Goal: Task Accomplishment & Management: Manage account settings

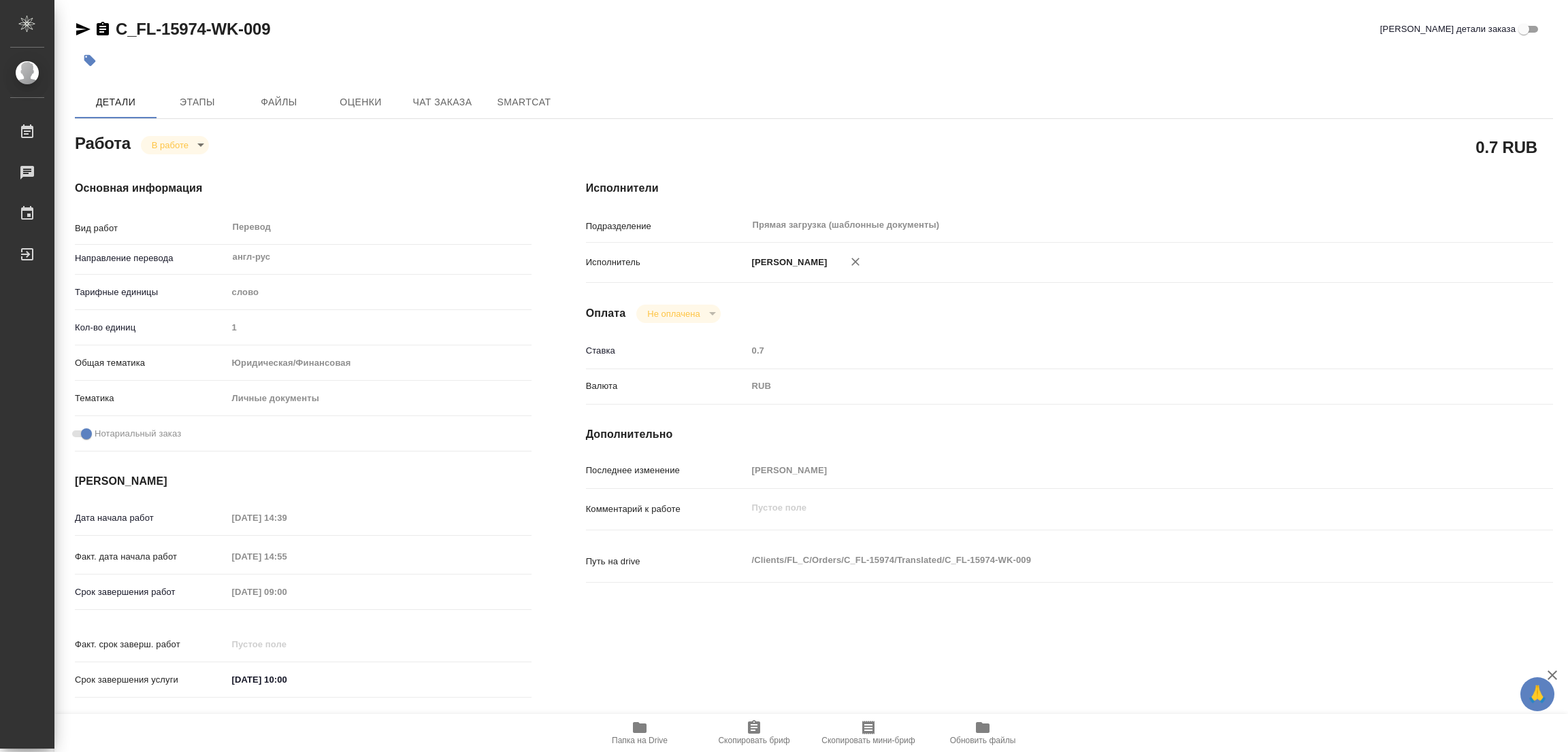
click at [950, 335] on div "Исполнители Подразделение Прямая загрузка (шаблонные документы) ​ Исполнитель П…" at bounding box center [1069, 443] width 1021 height 581
click at [622, 37] on div "C_FL-15974-WK-009 Кратко детали заказа" at bounding box center [814, 29] width 1478 height 22
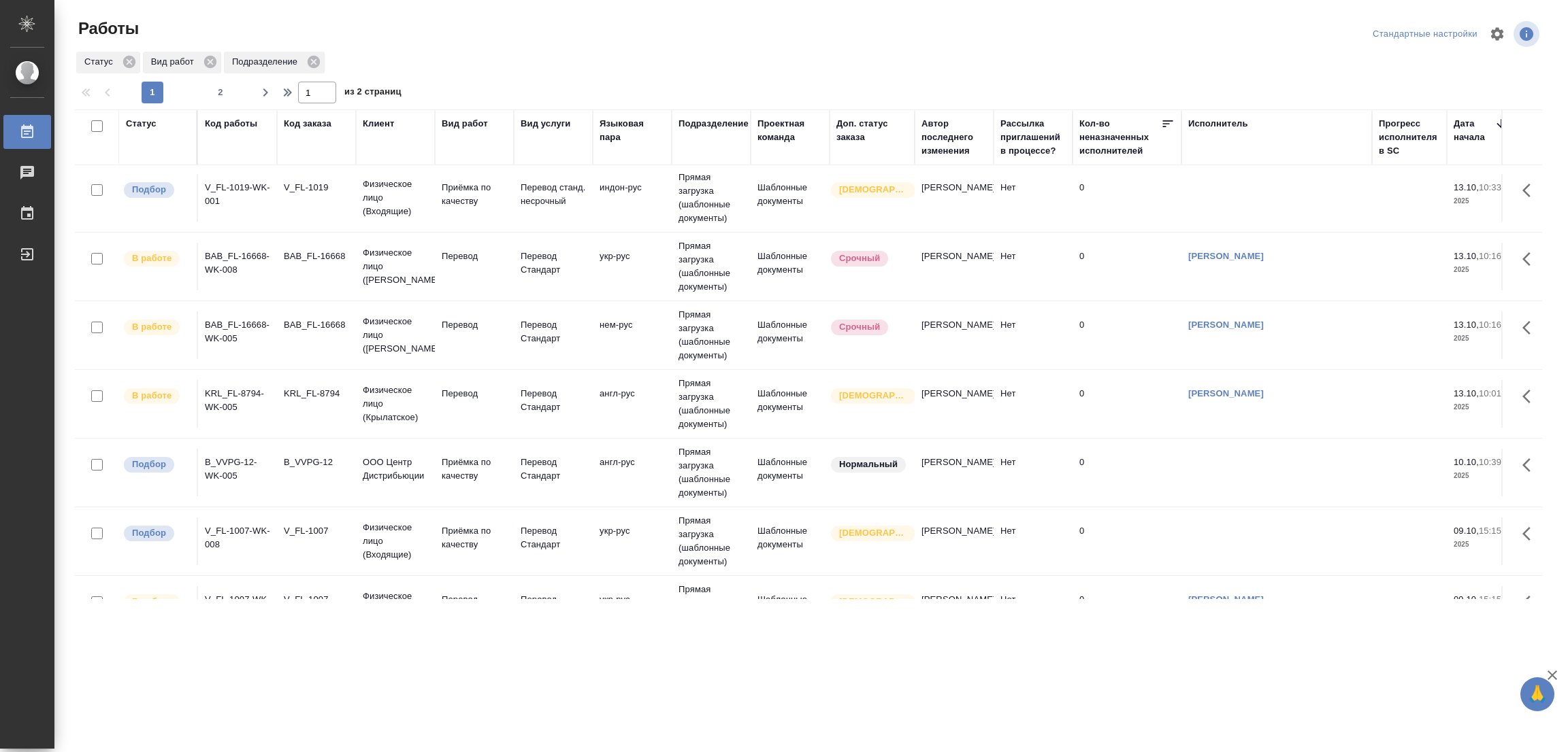
scroll to position [1360, 0]
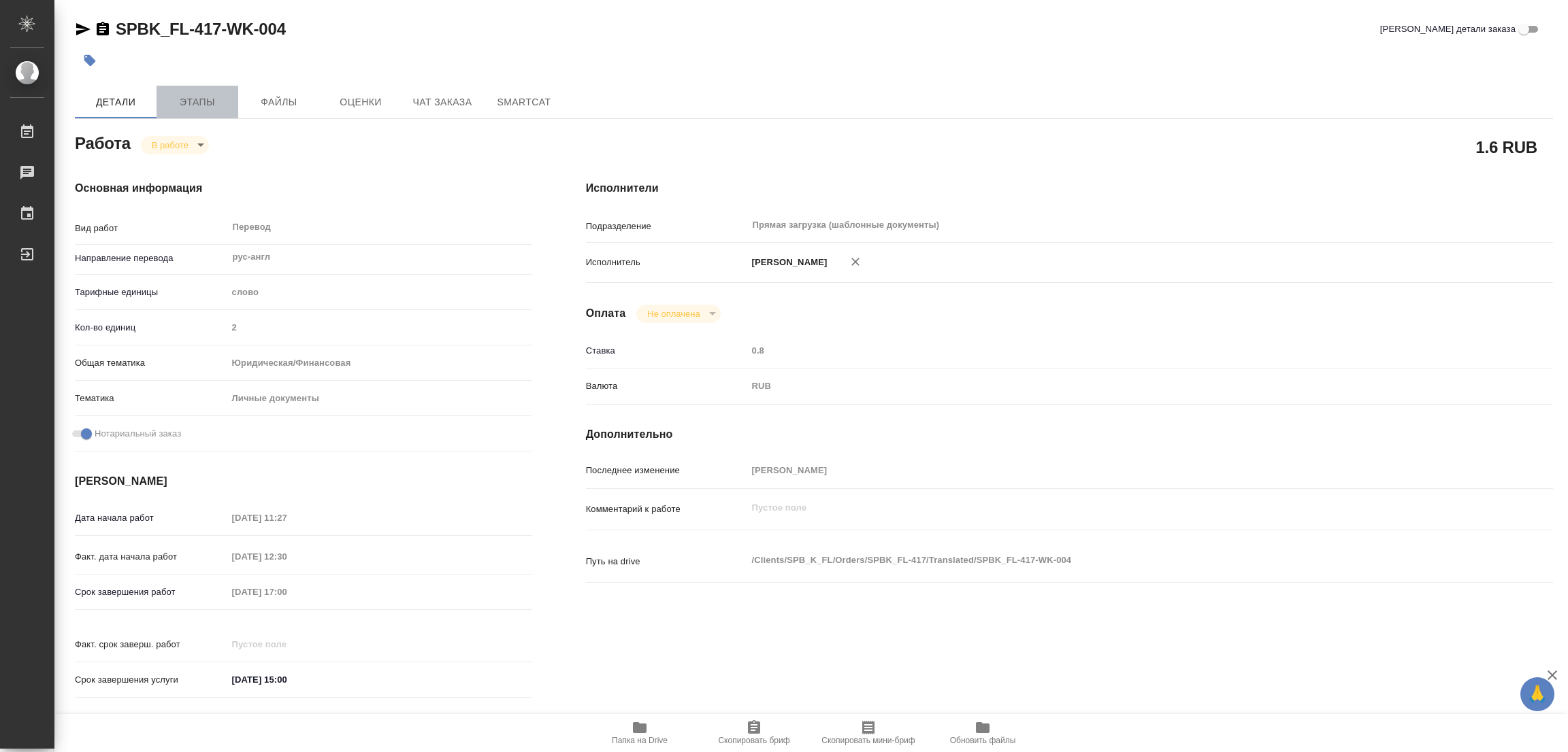
click at [189, 95] on span "Этапы" at bounding box center [197, 102] width 65 height 17
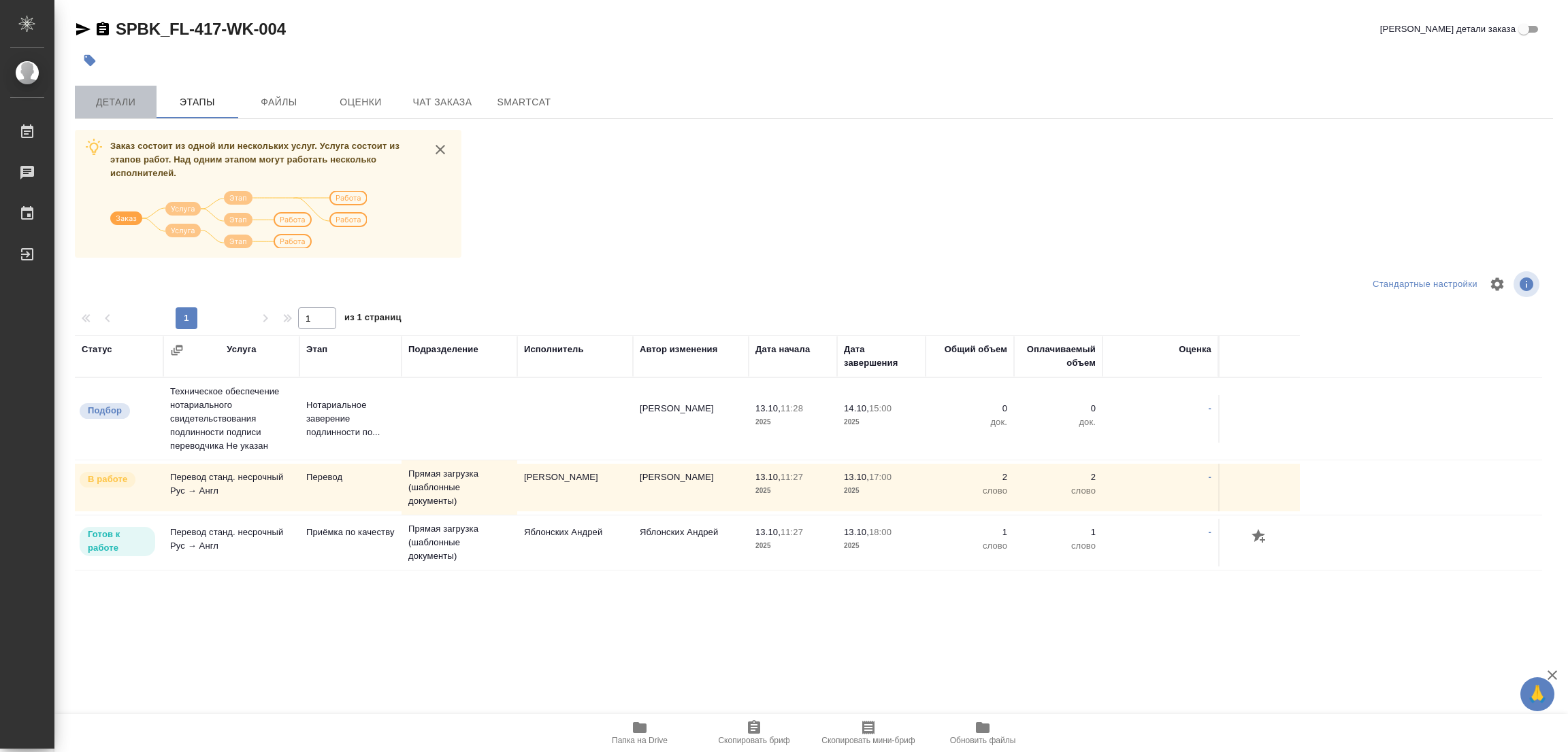
click at [103, 98] on span "Детали" at bounding box center [116, 102] width 65 height 17
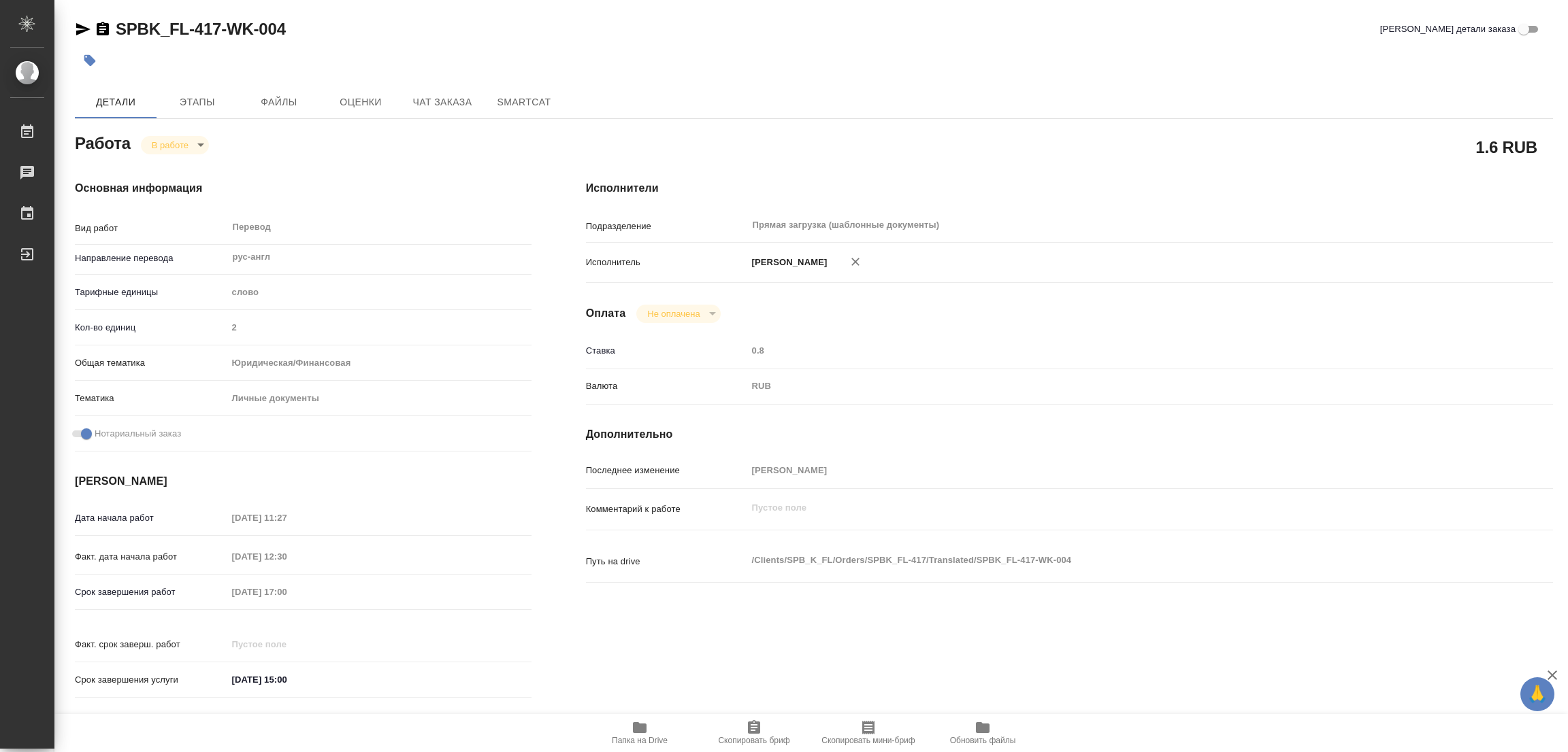
type textarea "x"
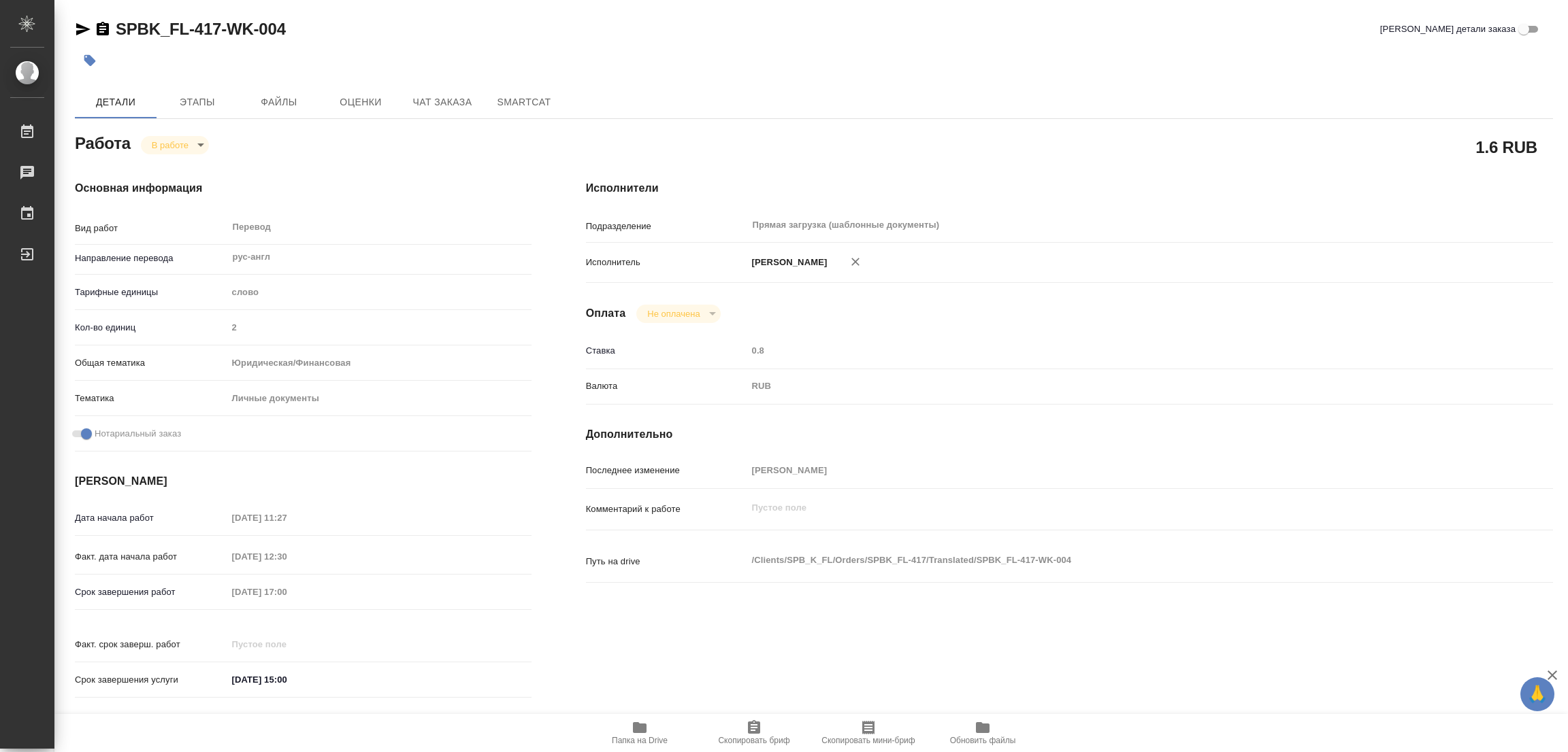
type textarea "x"
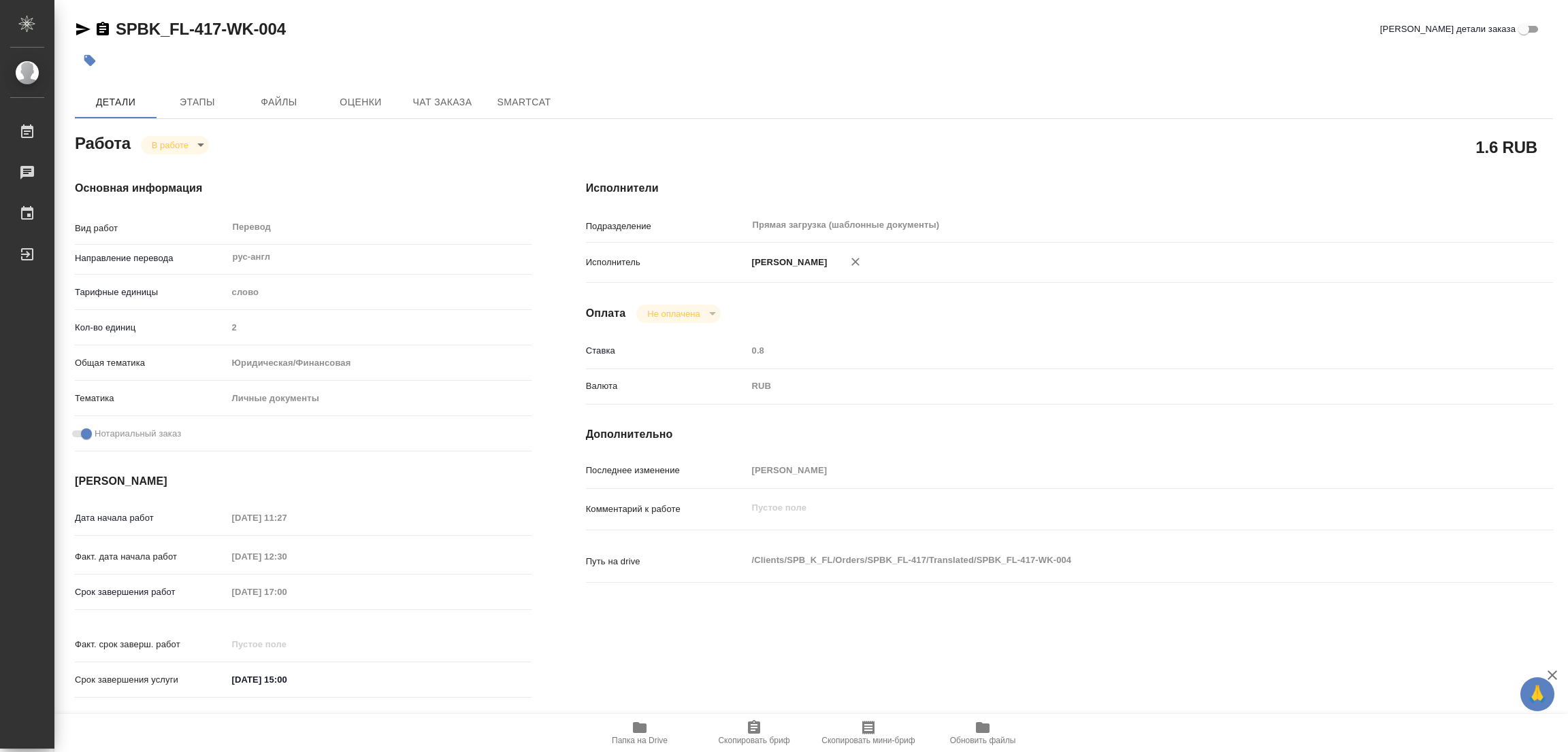
type textarea "x"
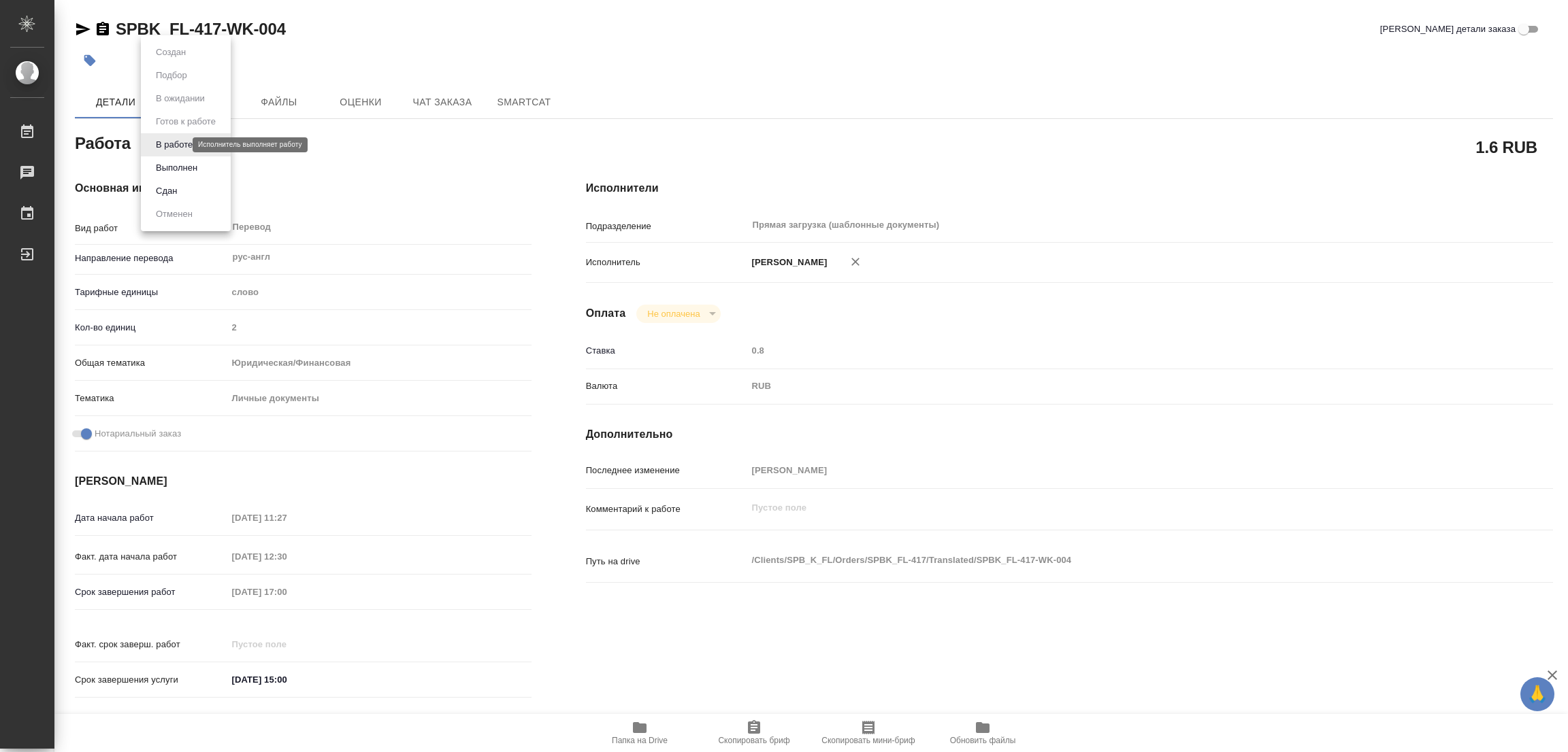
click at [173, 145] on body "🙏 .cls-1 fill:#fff; AWATERA Popova Galina Работы 0 Чаты График Выйти SPBK_FL-41…" at bounding box center [784, 376] width 1568 height 752
click at [173, 171] on button "Выполнен" at bounding box center [177, 168] width 49 height 15
type textarea "x"
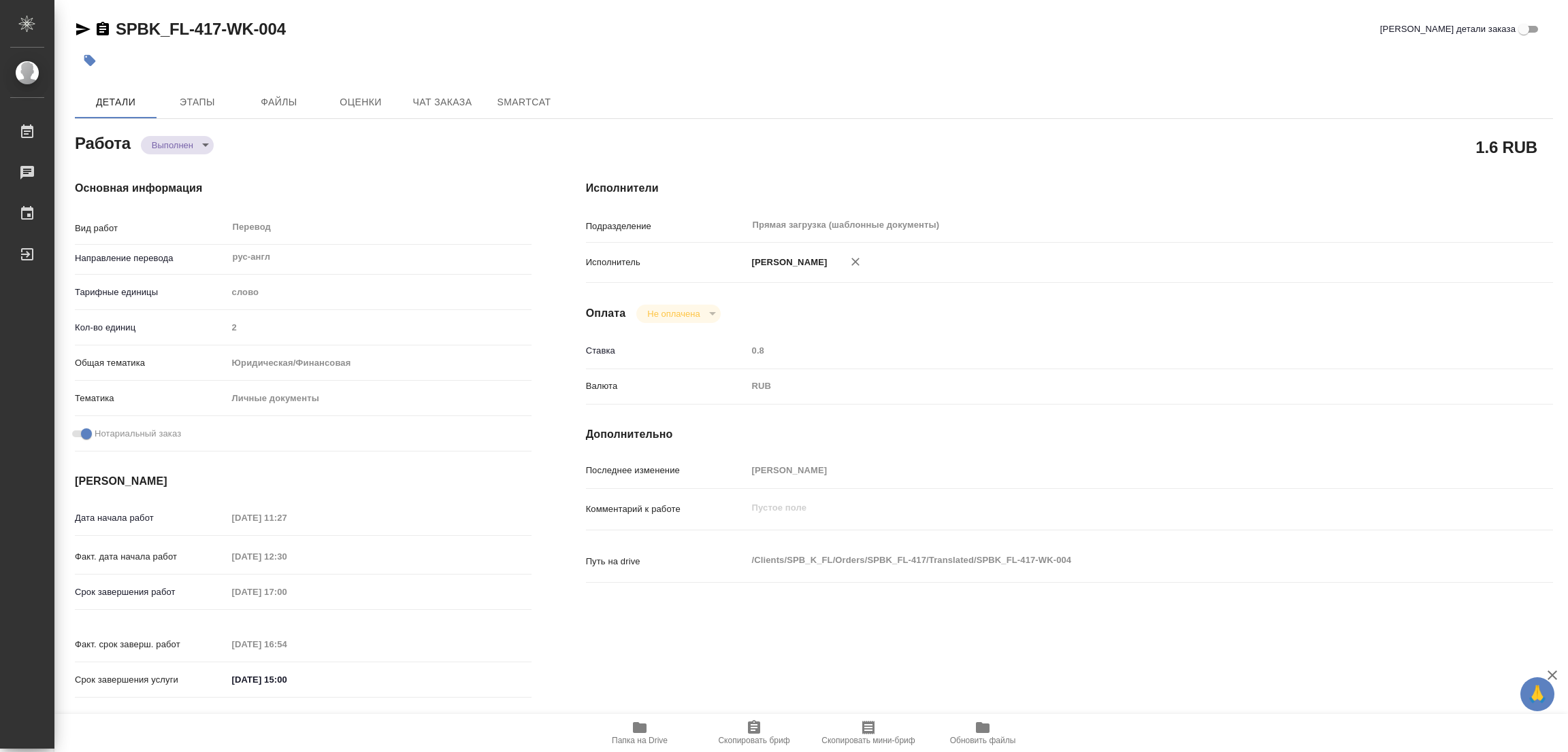
type textarea "x"
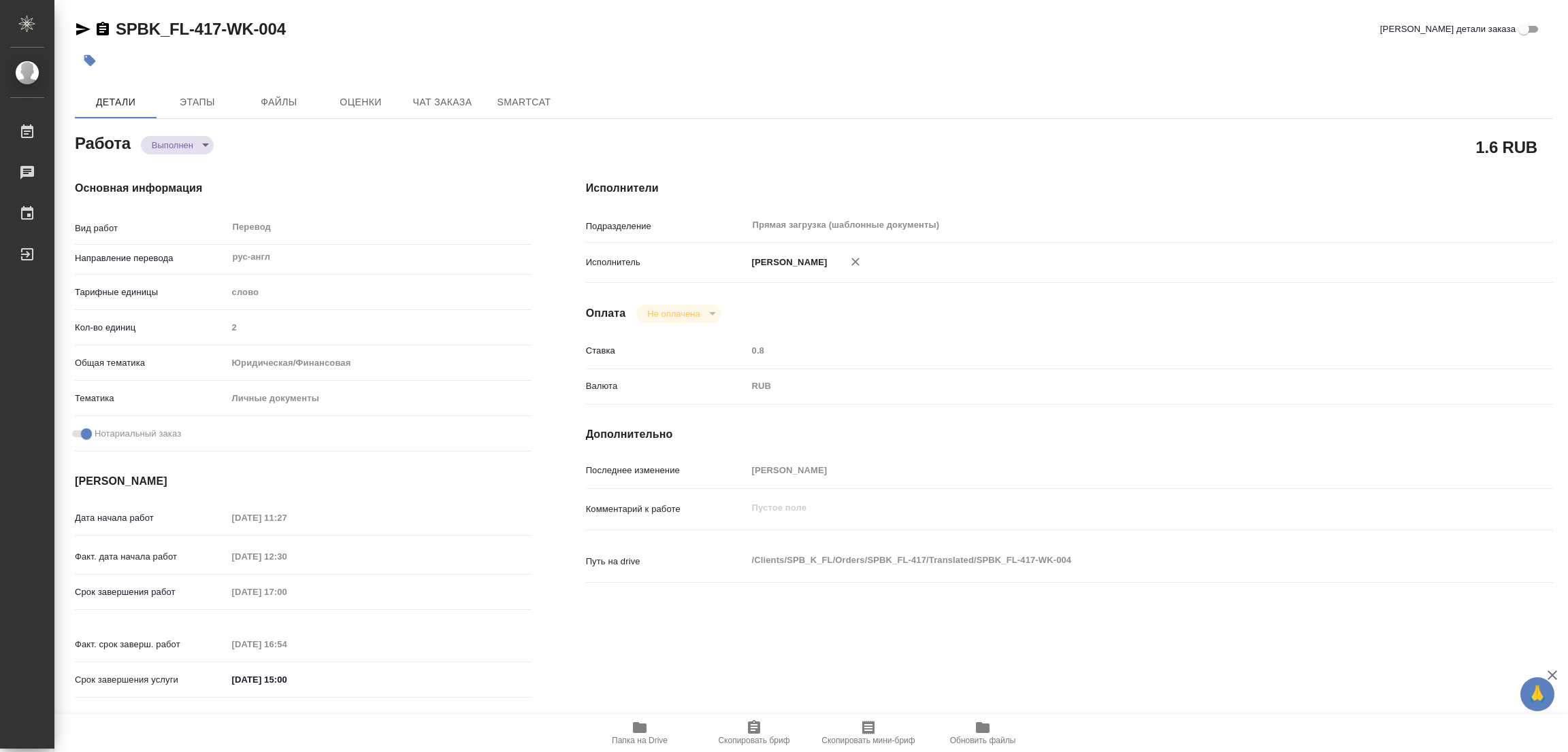
type textarea "x"
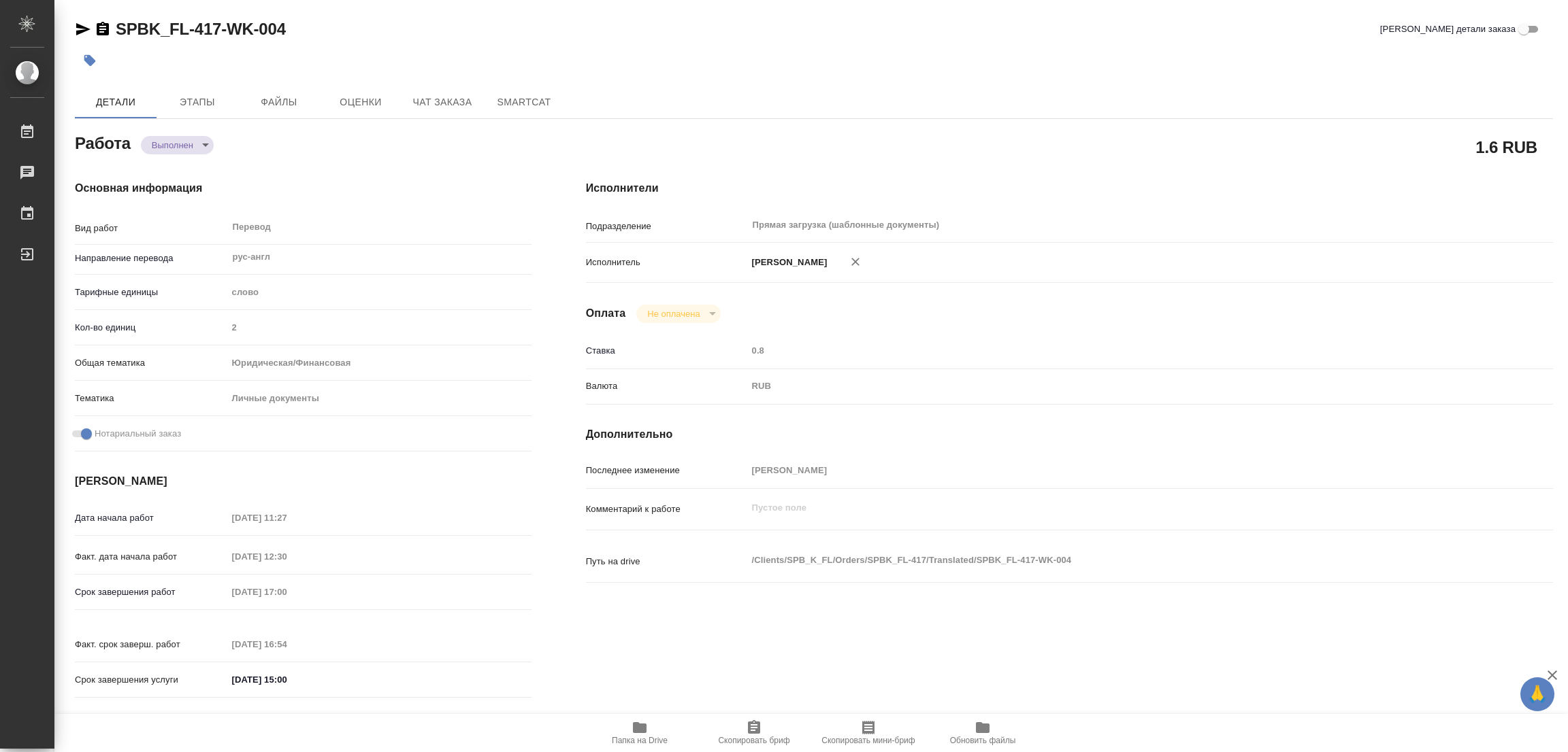
type textarea "x"
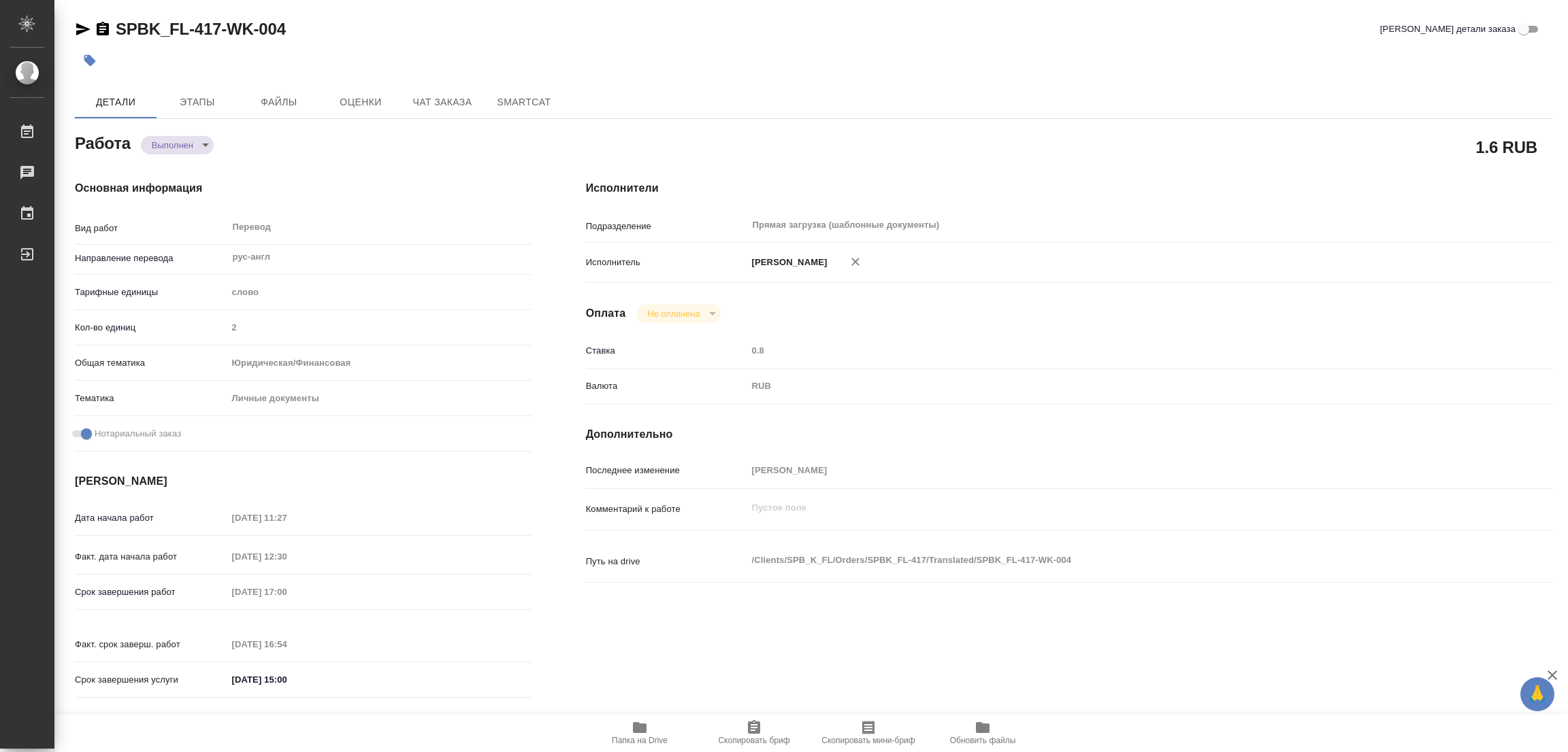
type textarea "x"
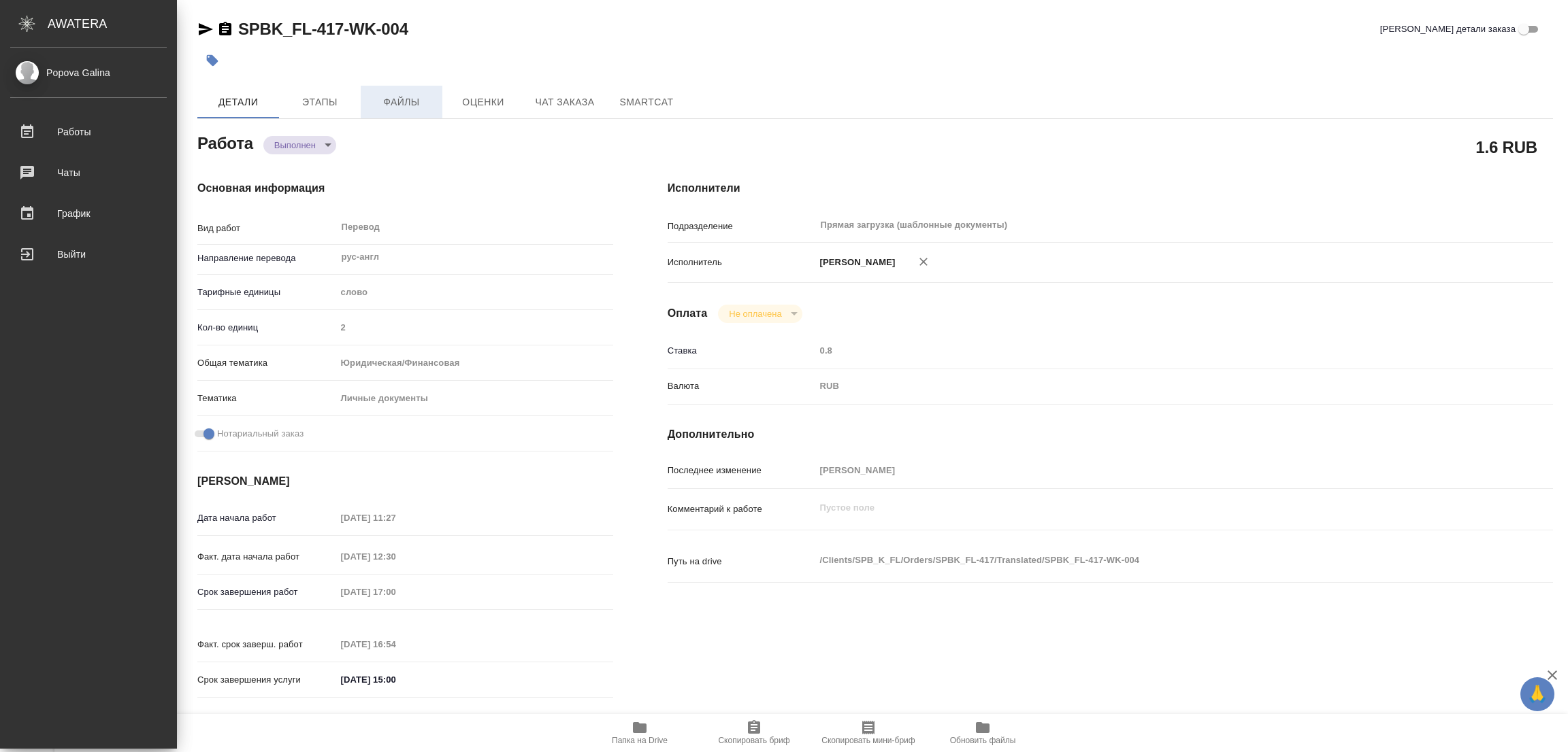
type textarea "x"
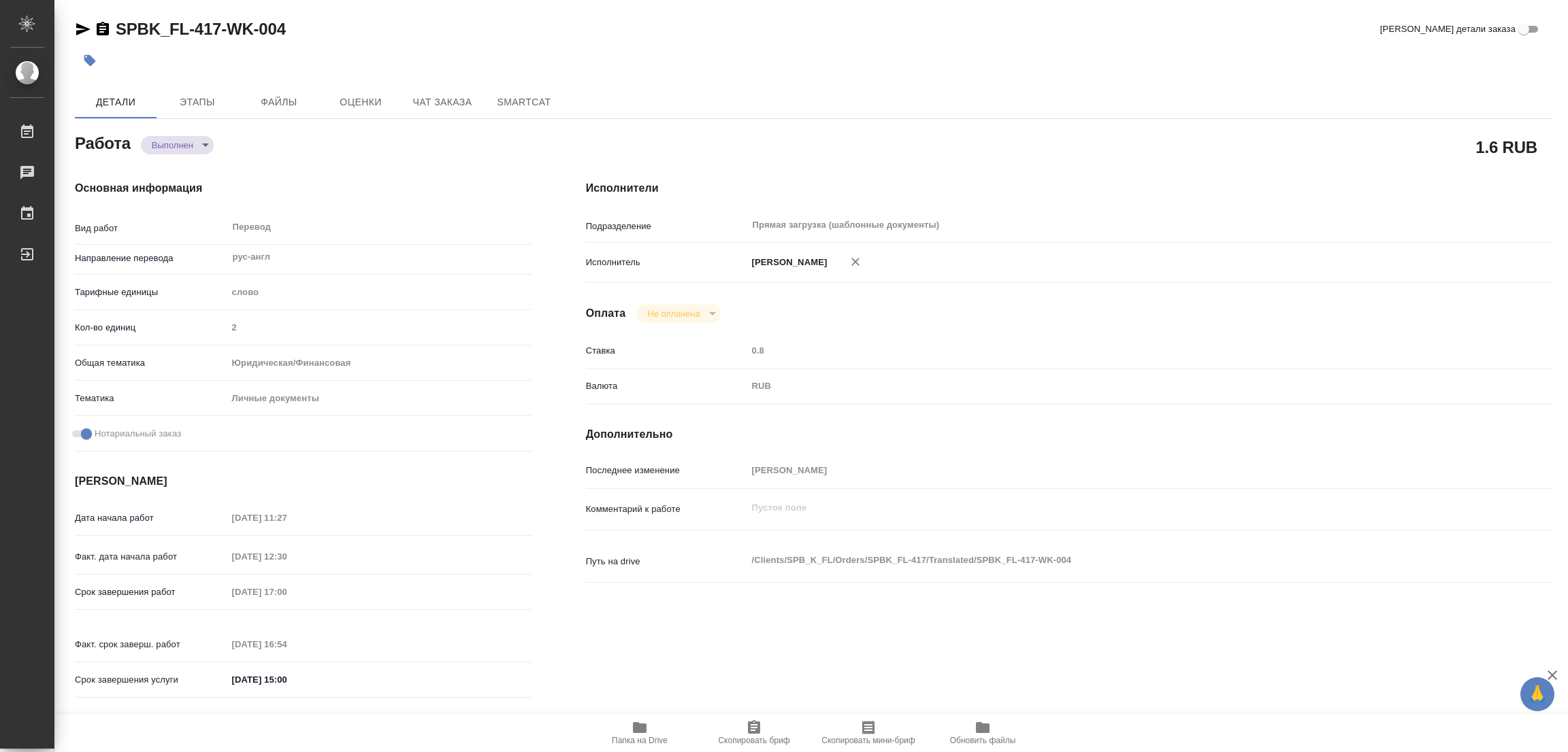
type textarea "x"
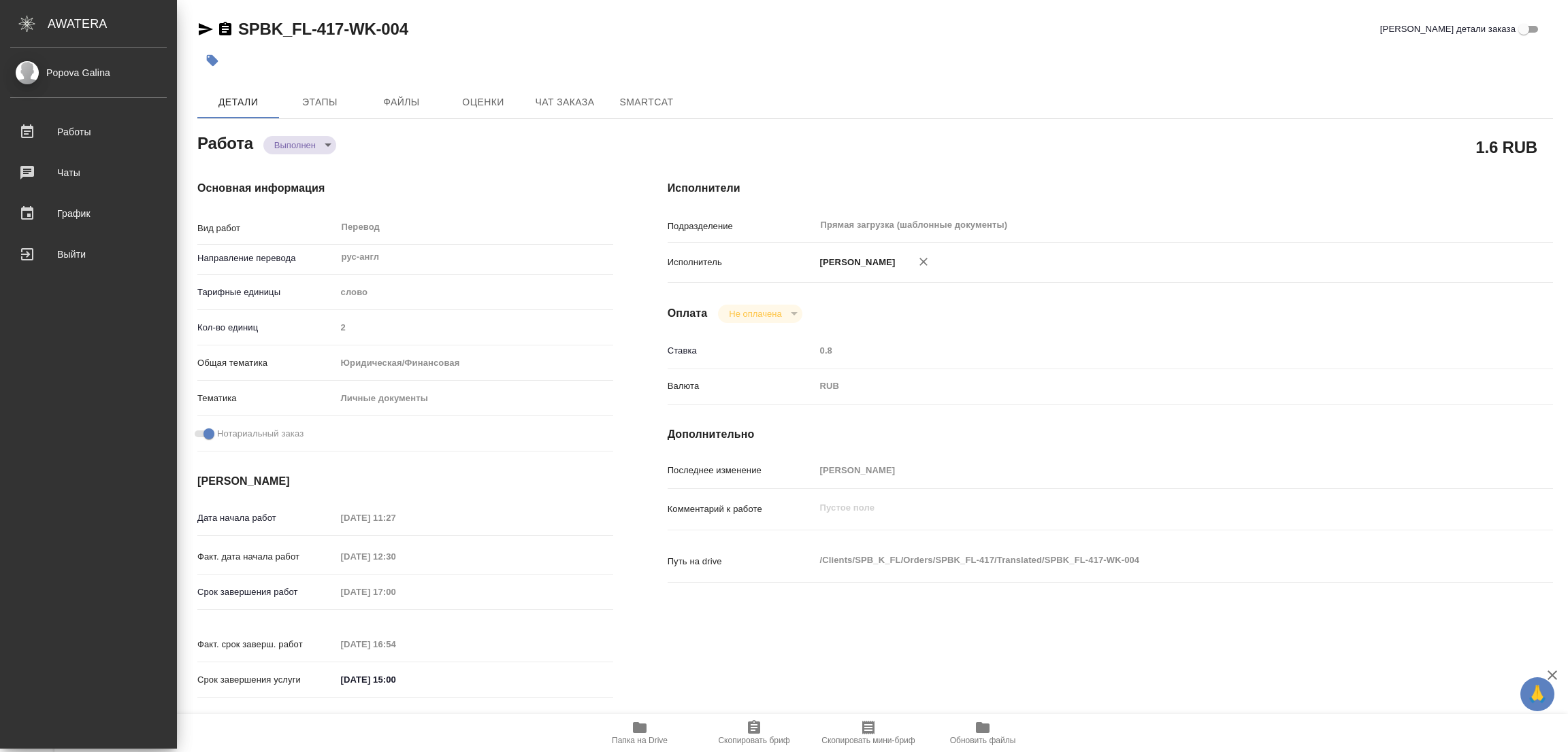
type textarea "x"
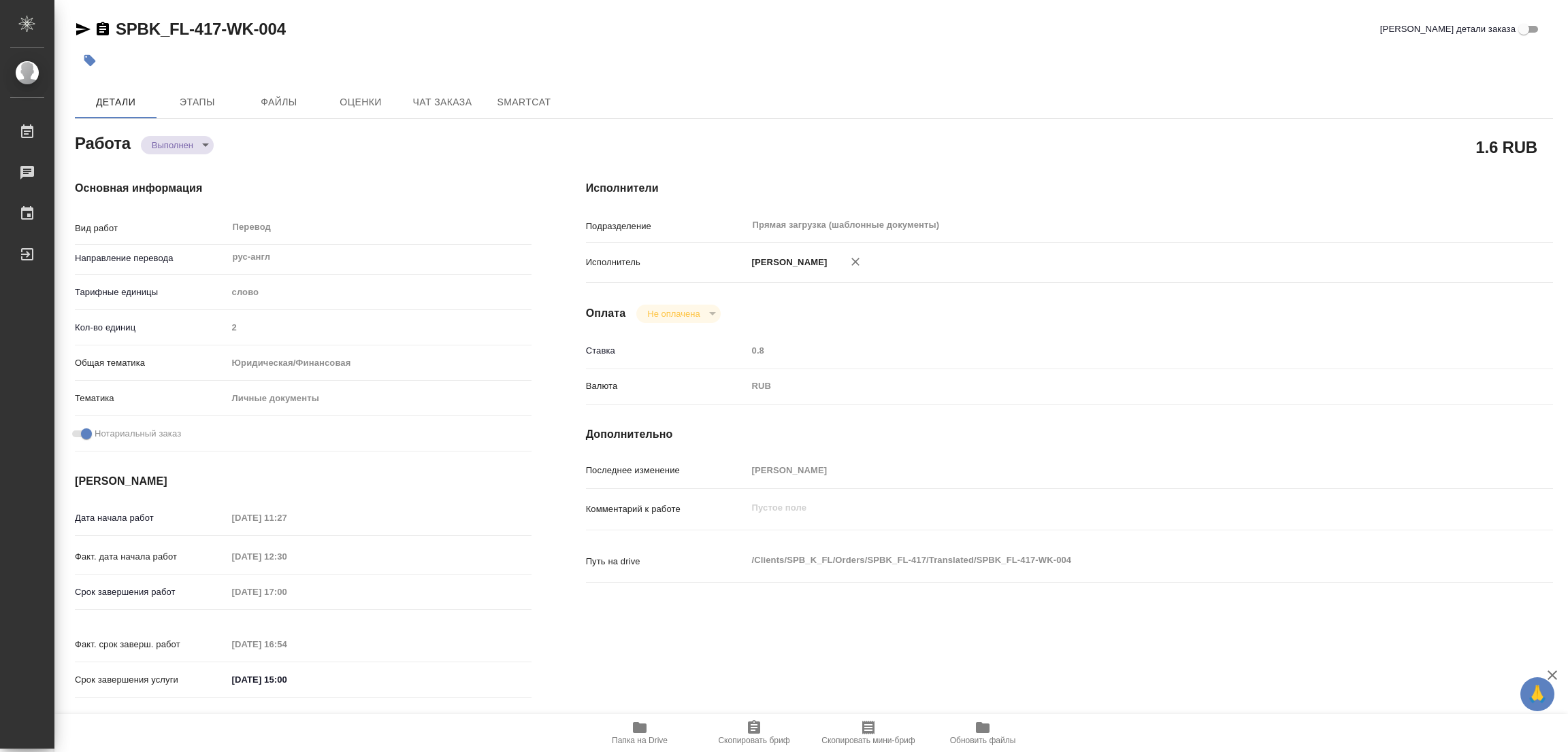
type textarea "x"
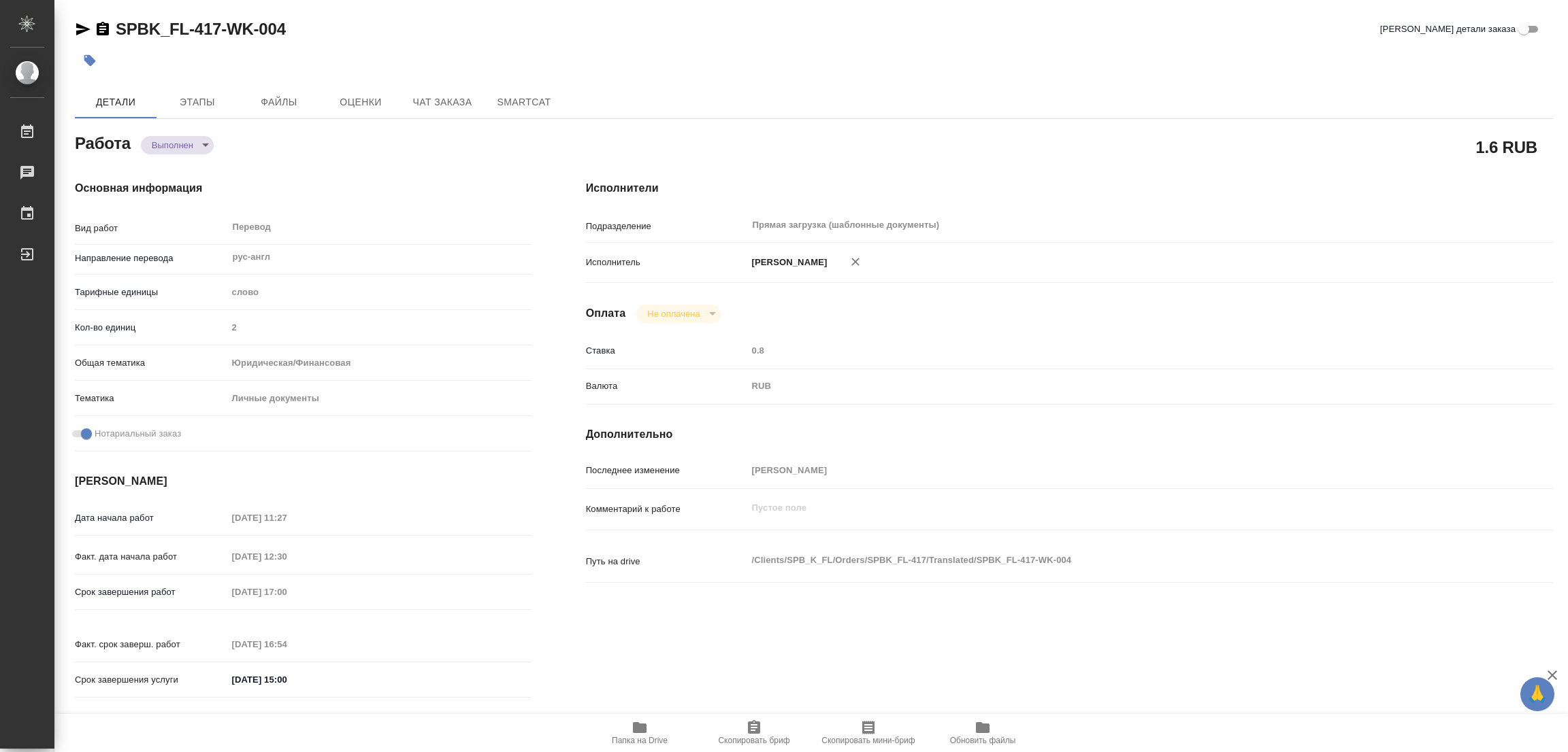
type textarea "x"
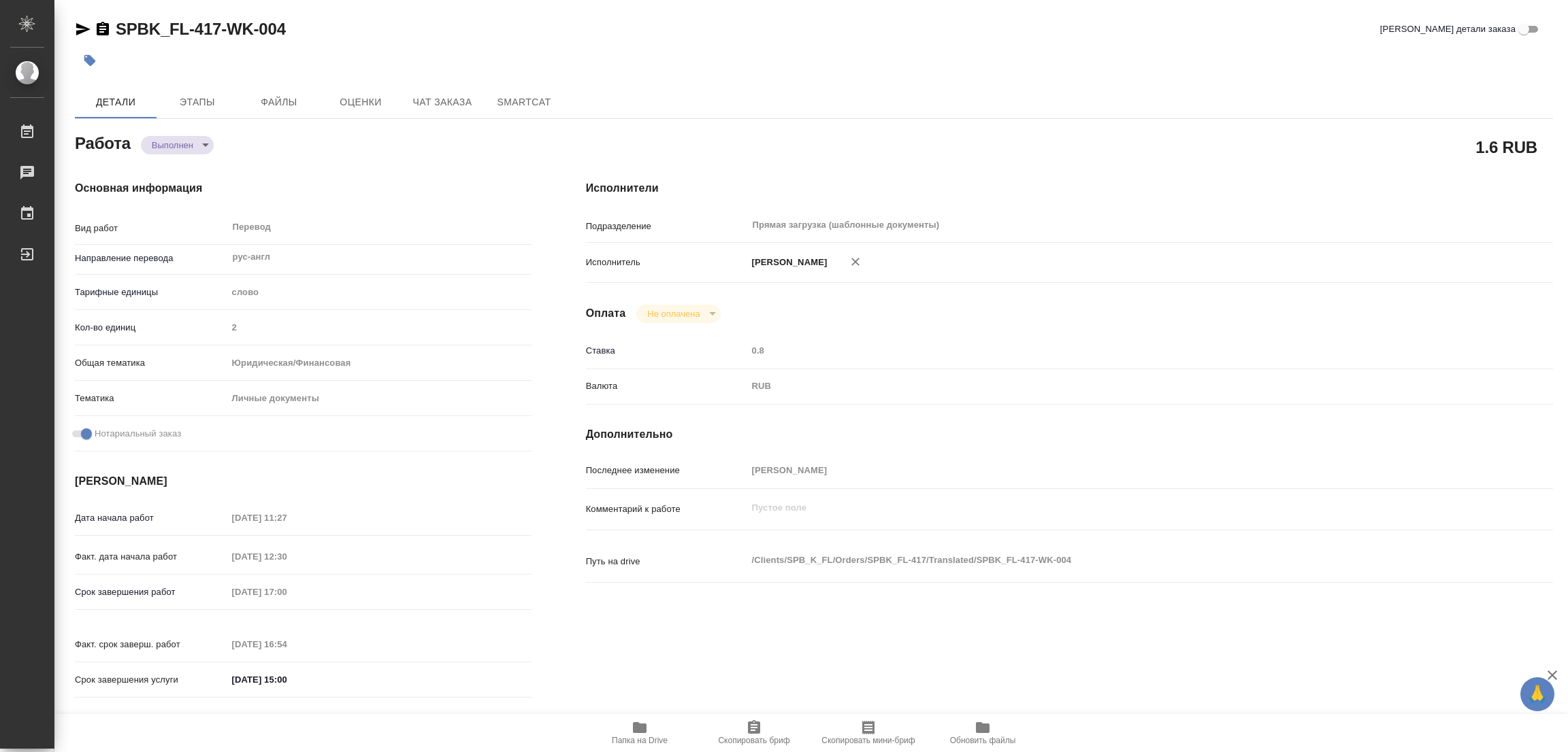
type textarea "x"
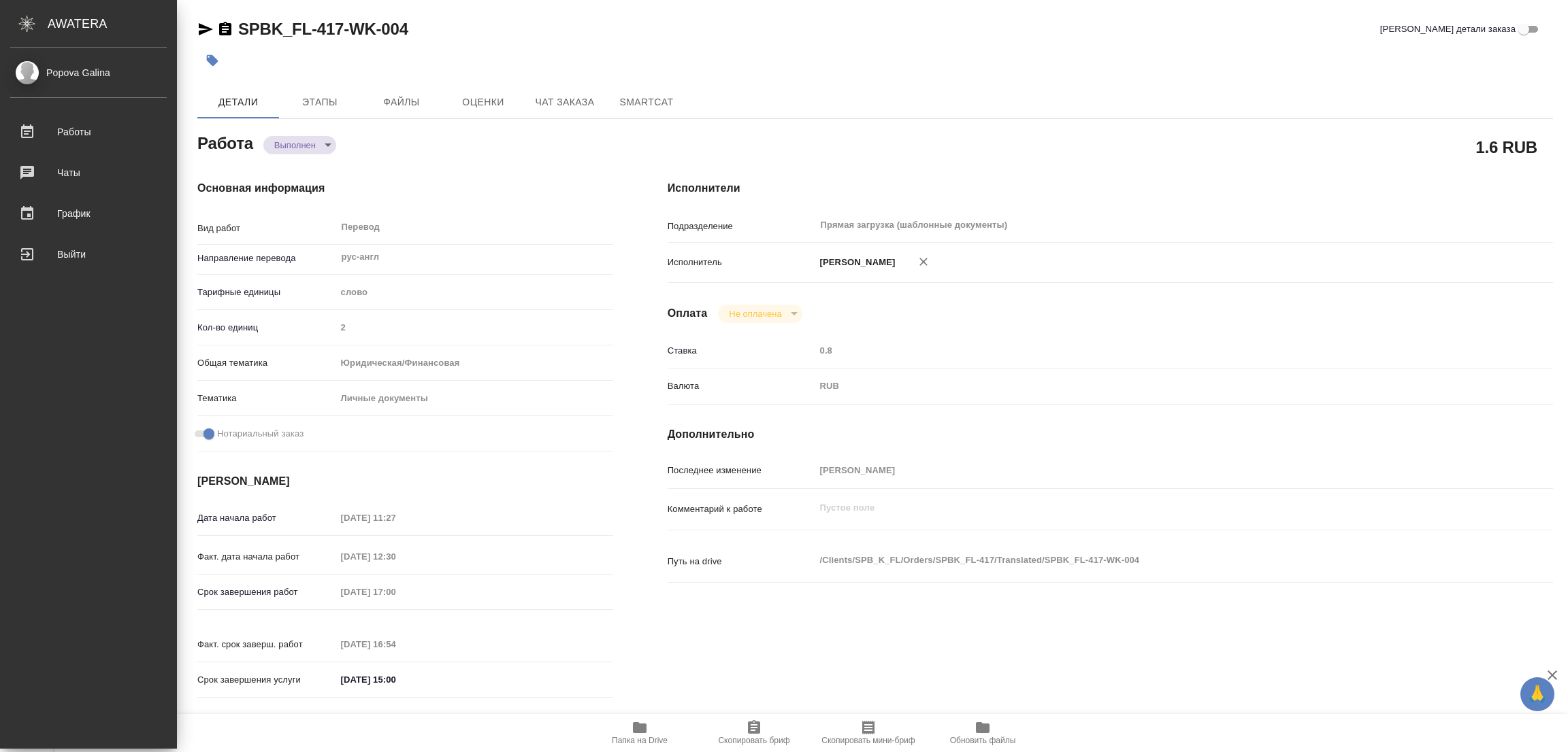
type textarea "x"
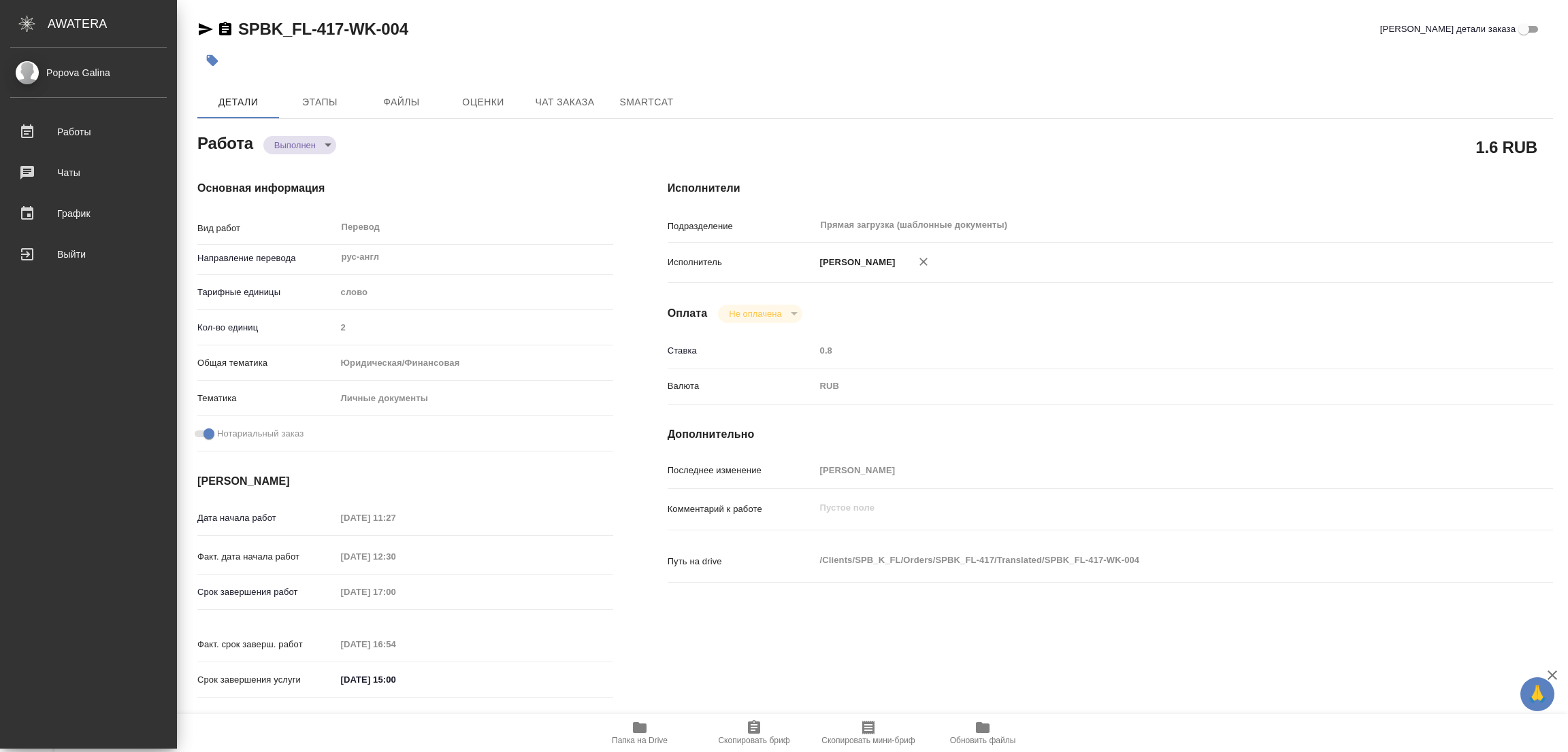
type textarea "x"
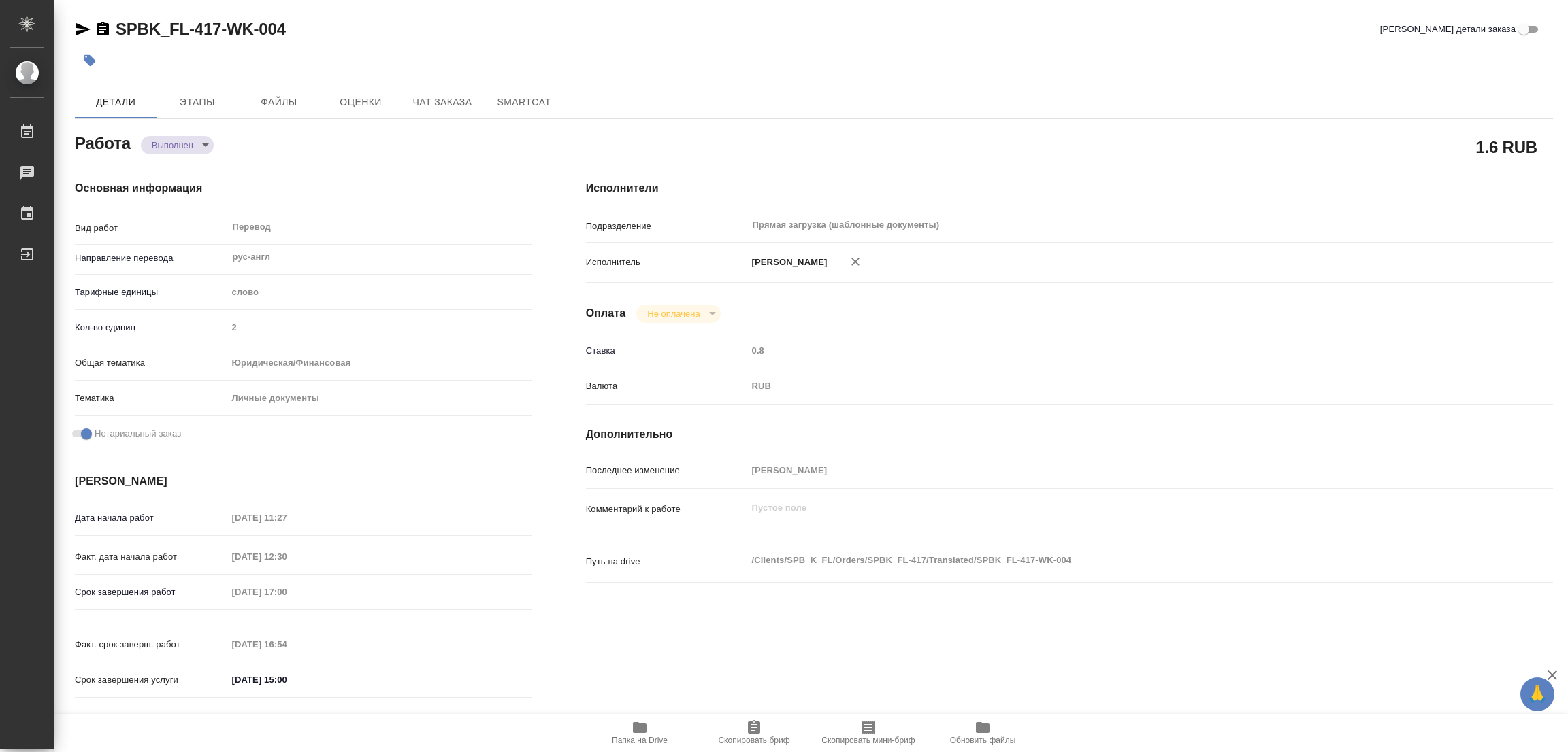
type textarea "x"
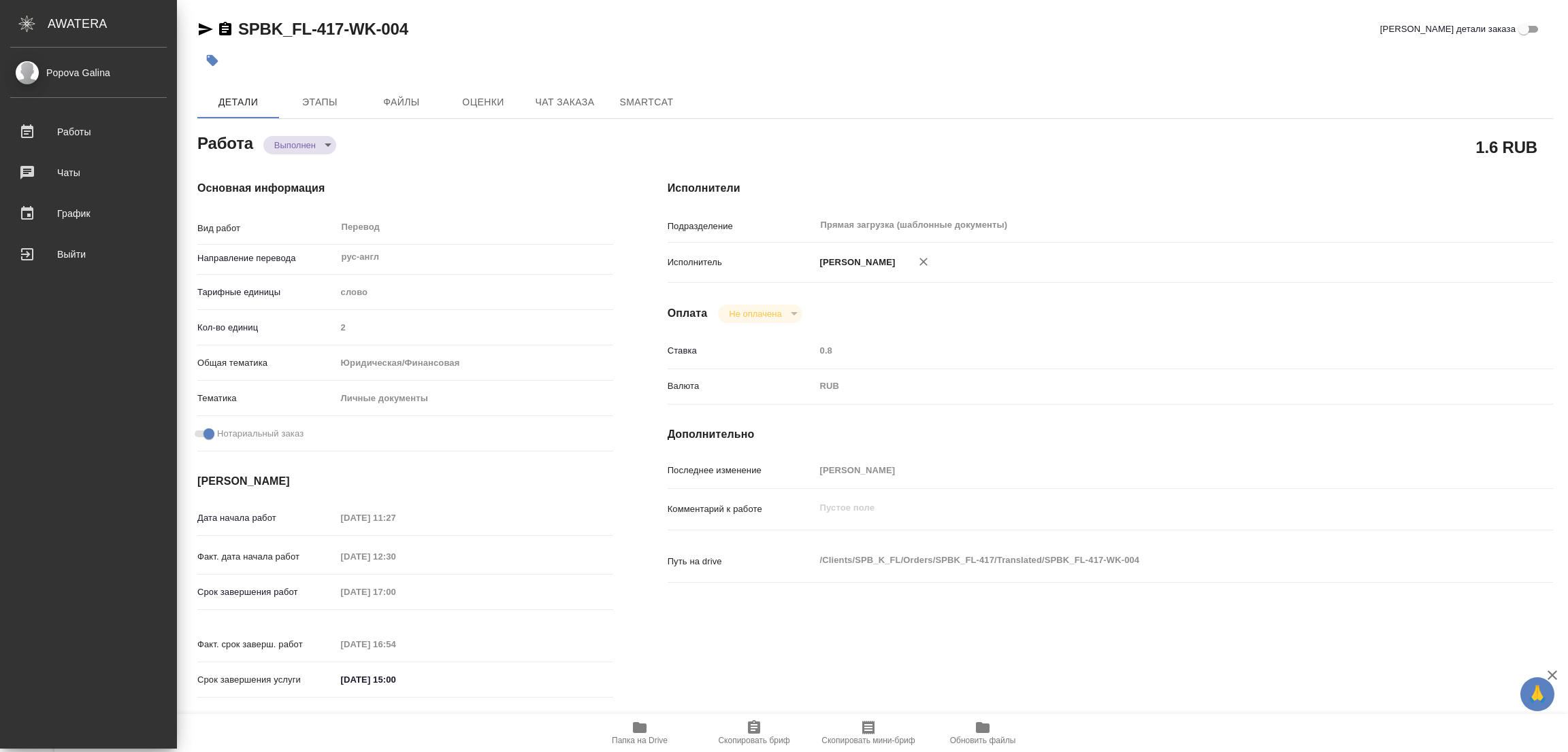
type textarea "x"
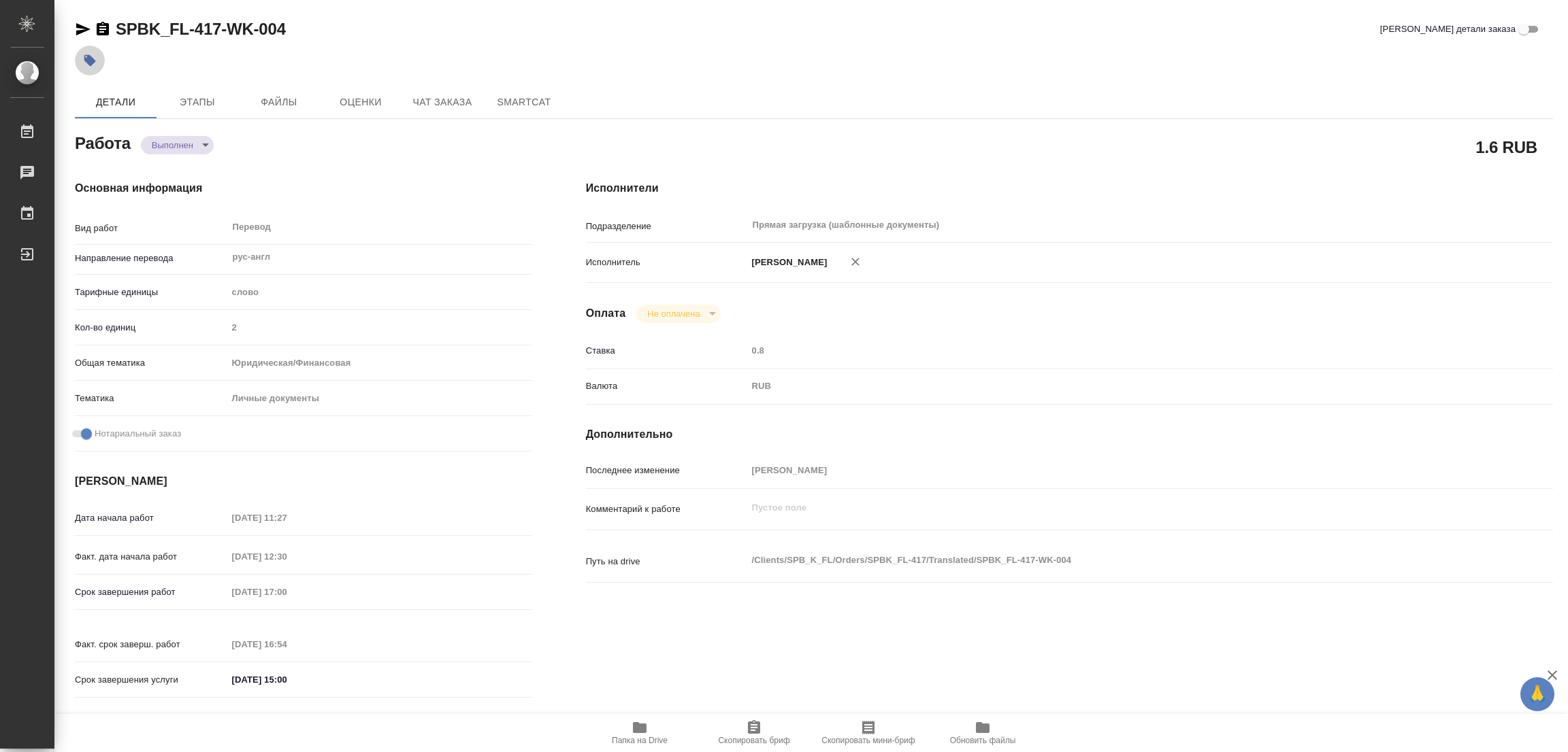
click at [88, 54] on icon "button" at bounding box center [89, 60] width 13 height 13
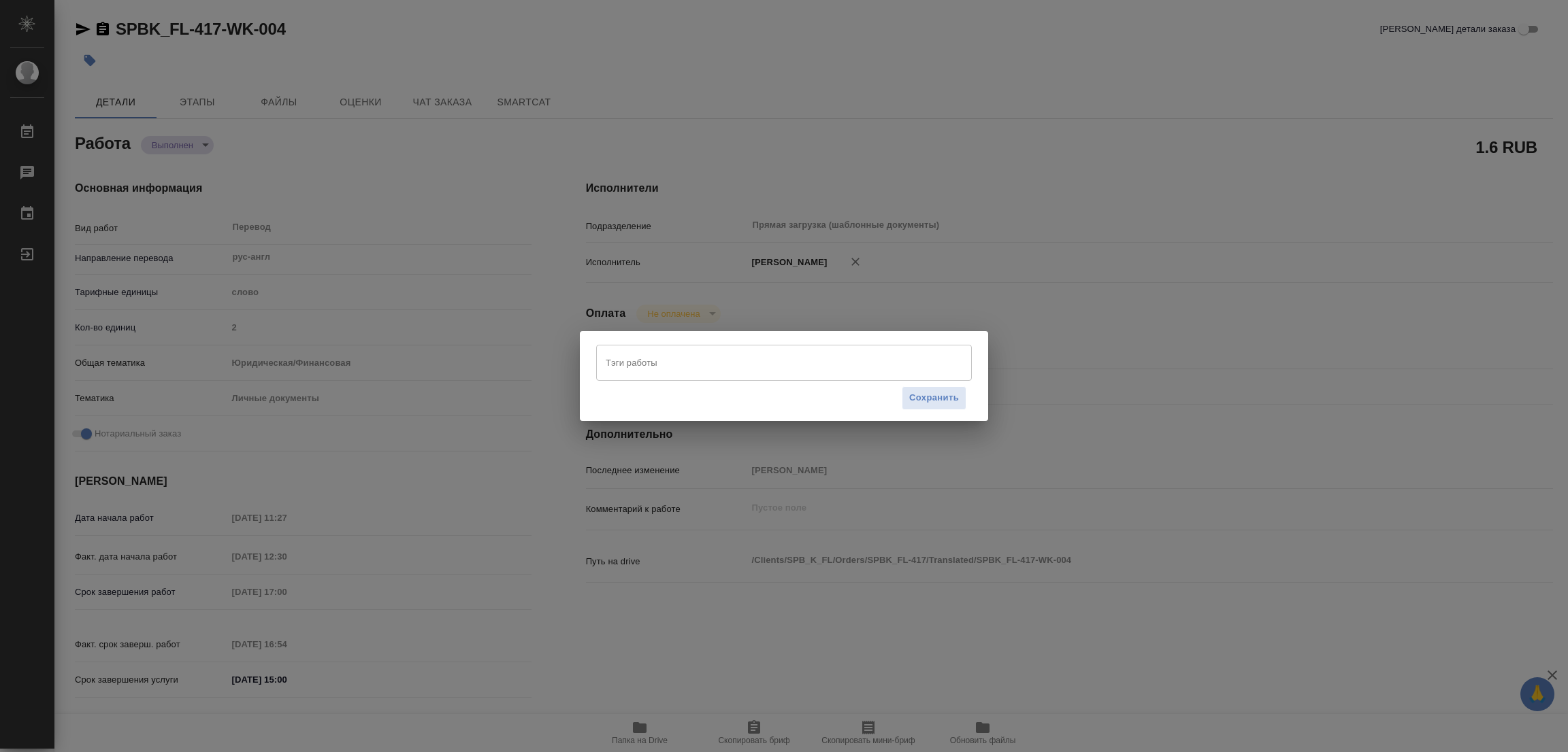
click at [665, 367] on input "Тэги работы" at bounding box center [771, 362] width 338 height 23
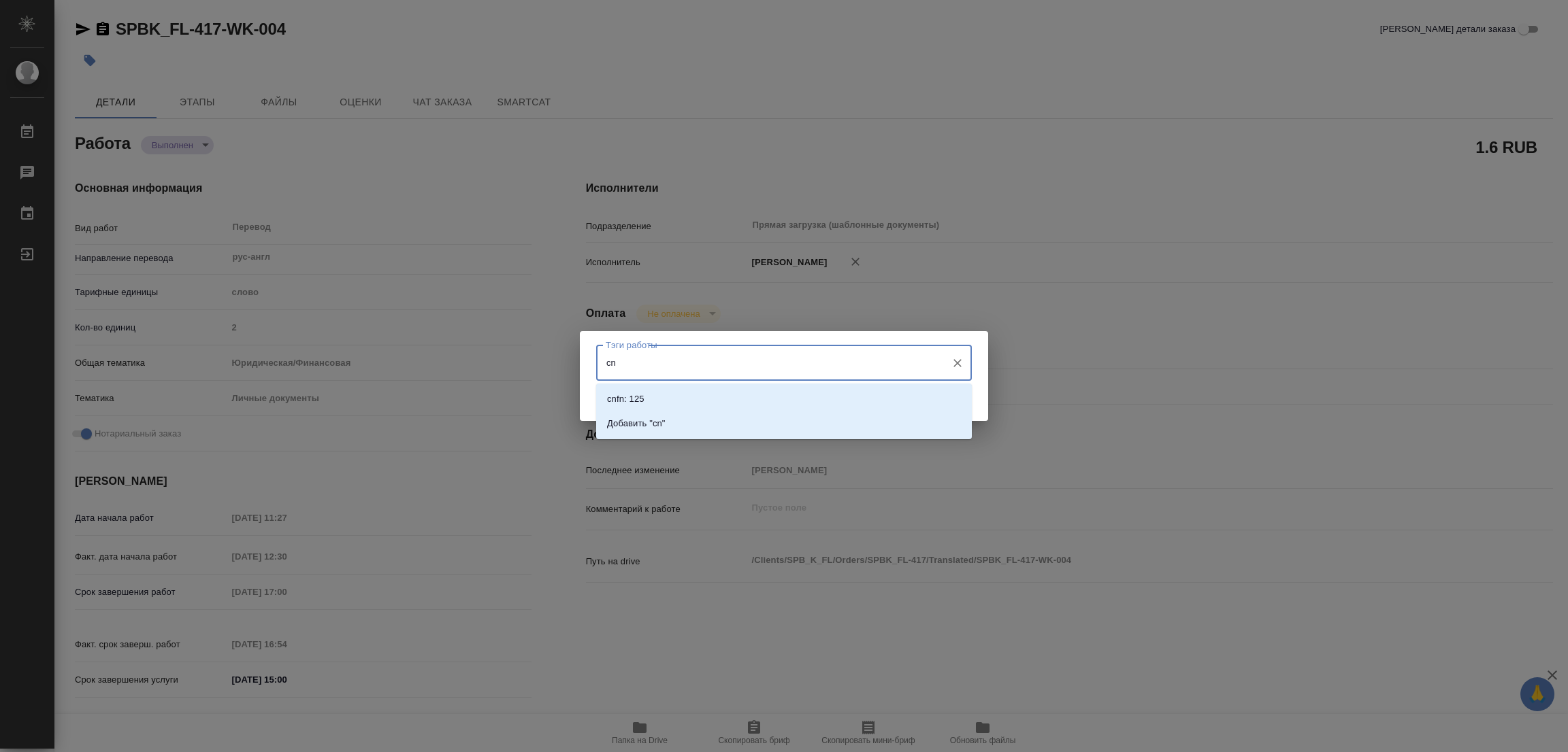
type input "c"
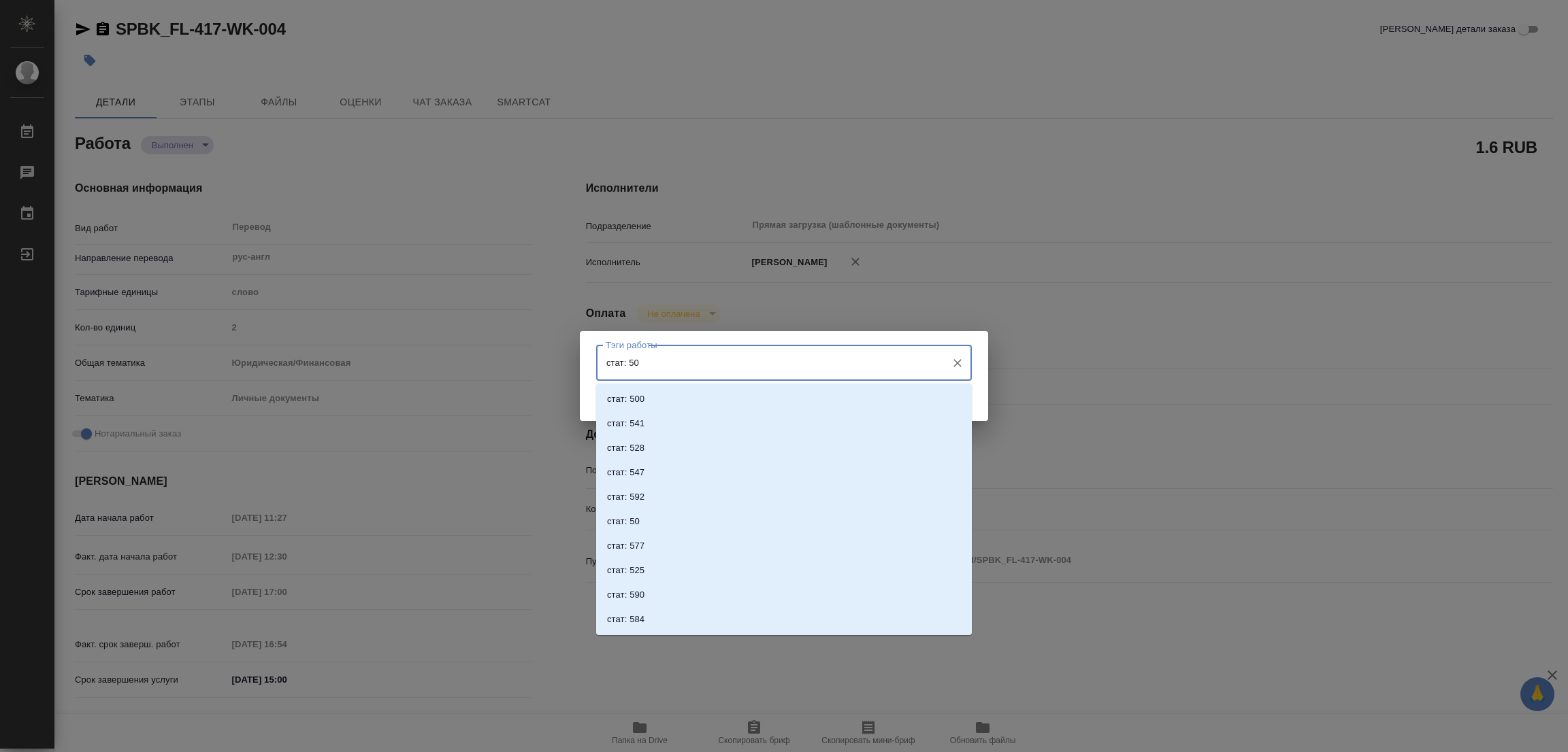
type input "стат: 500"
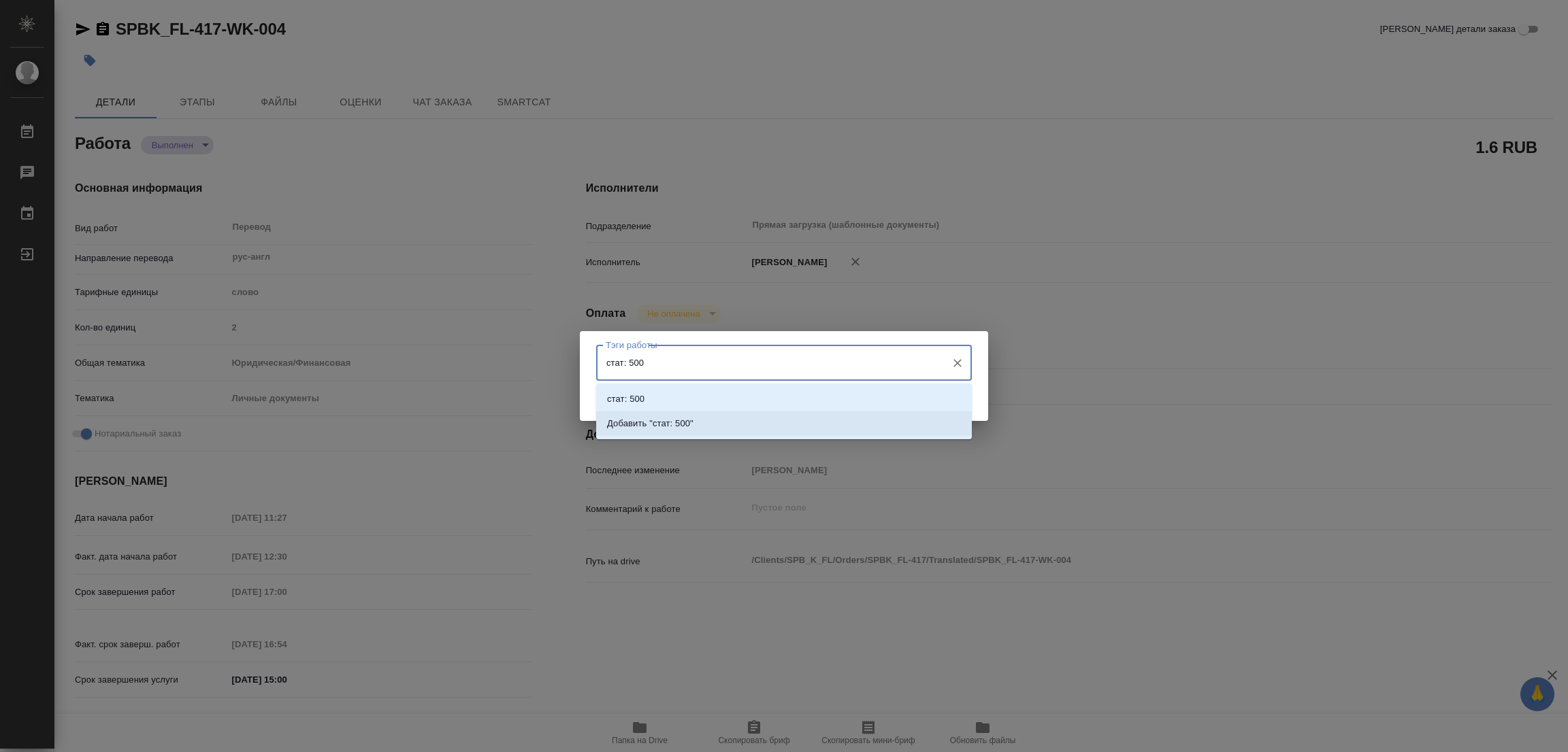
click at [684, 421] on p "Добавить "стат: 500"" at bounding box center [651, 423] width 87 height 13
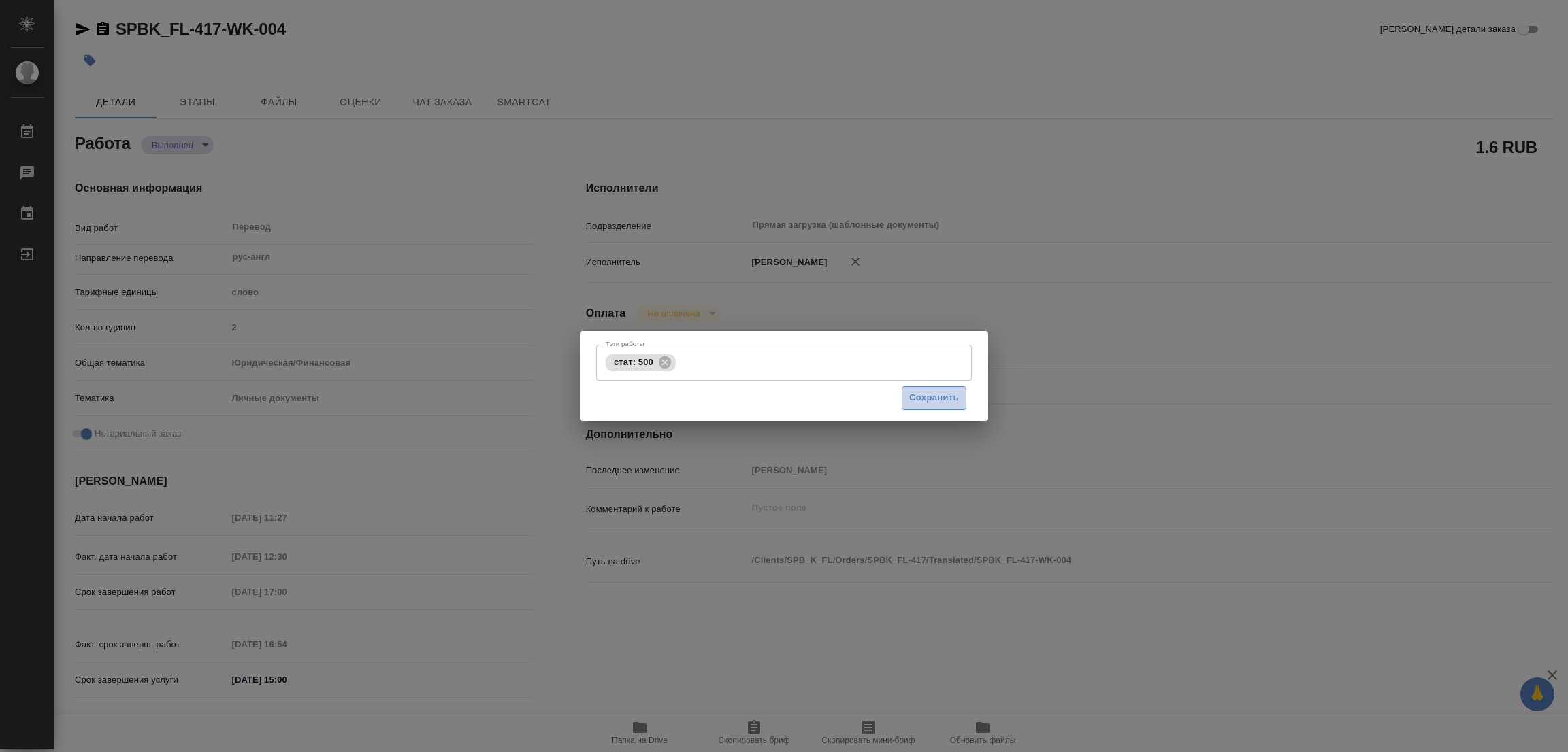
click at [921, 398] on span "Сохранить" at bounding box center [933, 399] width 49 height 16
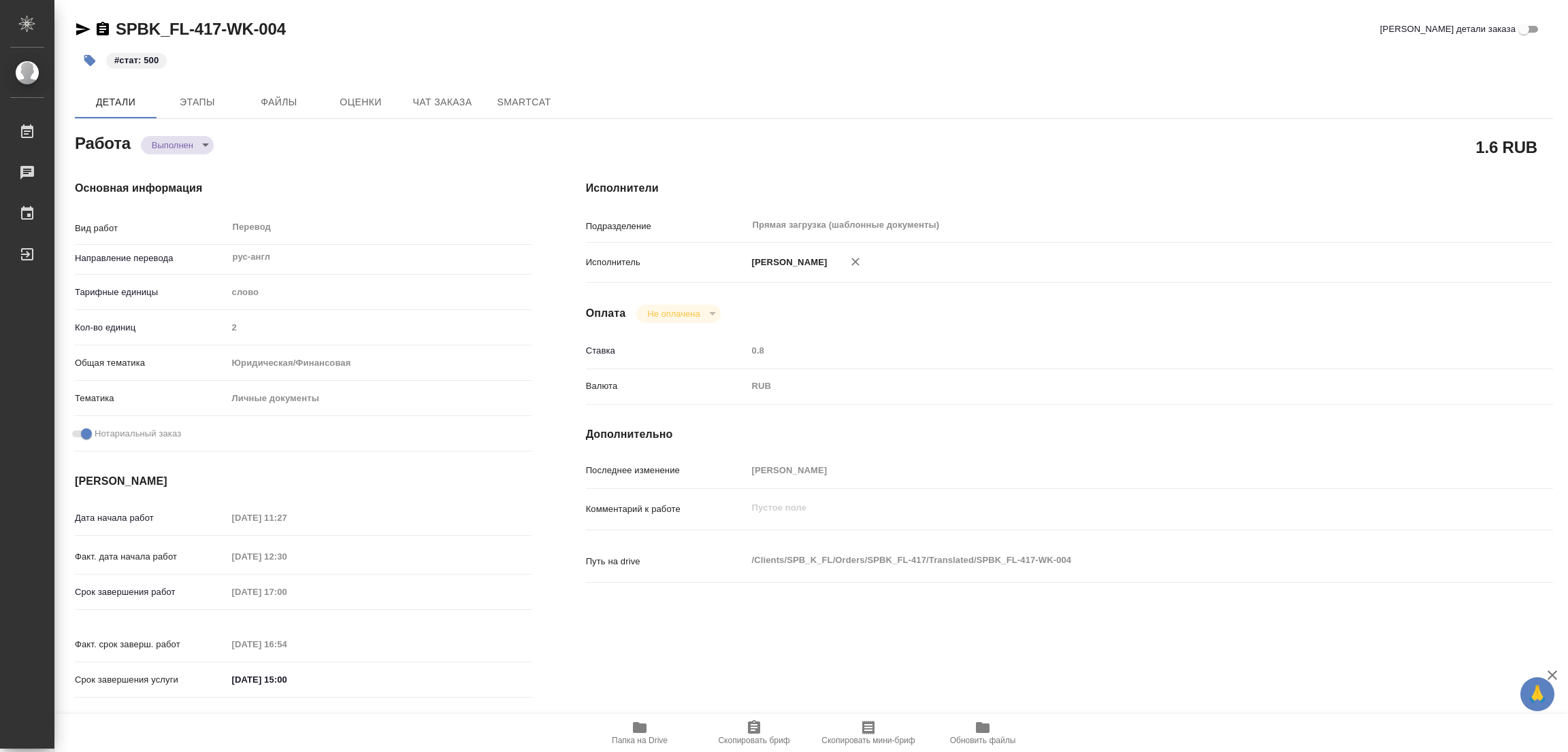
type input "completed"
type textarea "Перевод"
type textarea "x"
type input "рус-англ"
type input "5a8b1489cc6b4906c91bfd90"
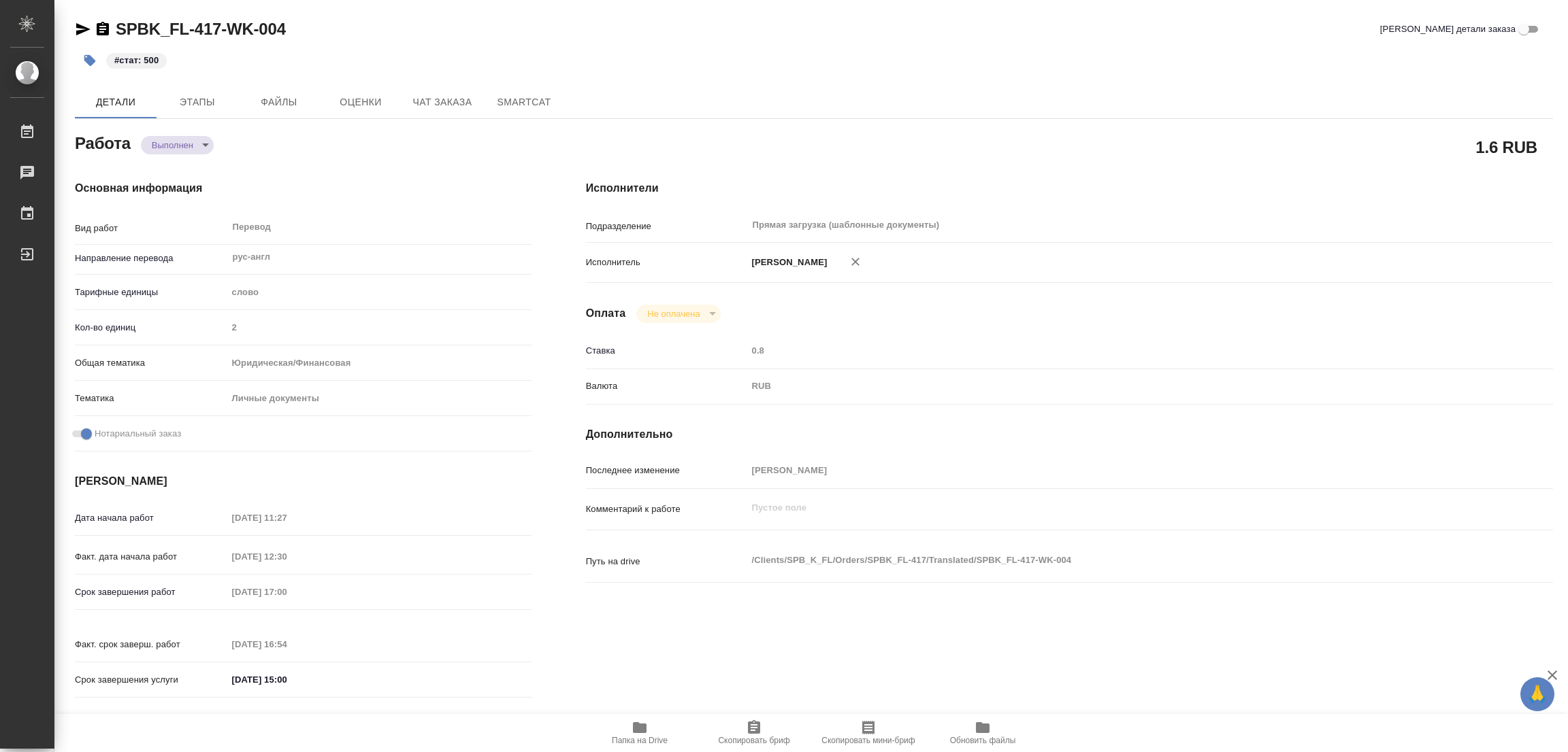
type input "2"
type input "yr-fn"
type input "5a8b8b956a9677013d343cfe"
checkbox input "true"
type input "13.10.2025 11:27"
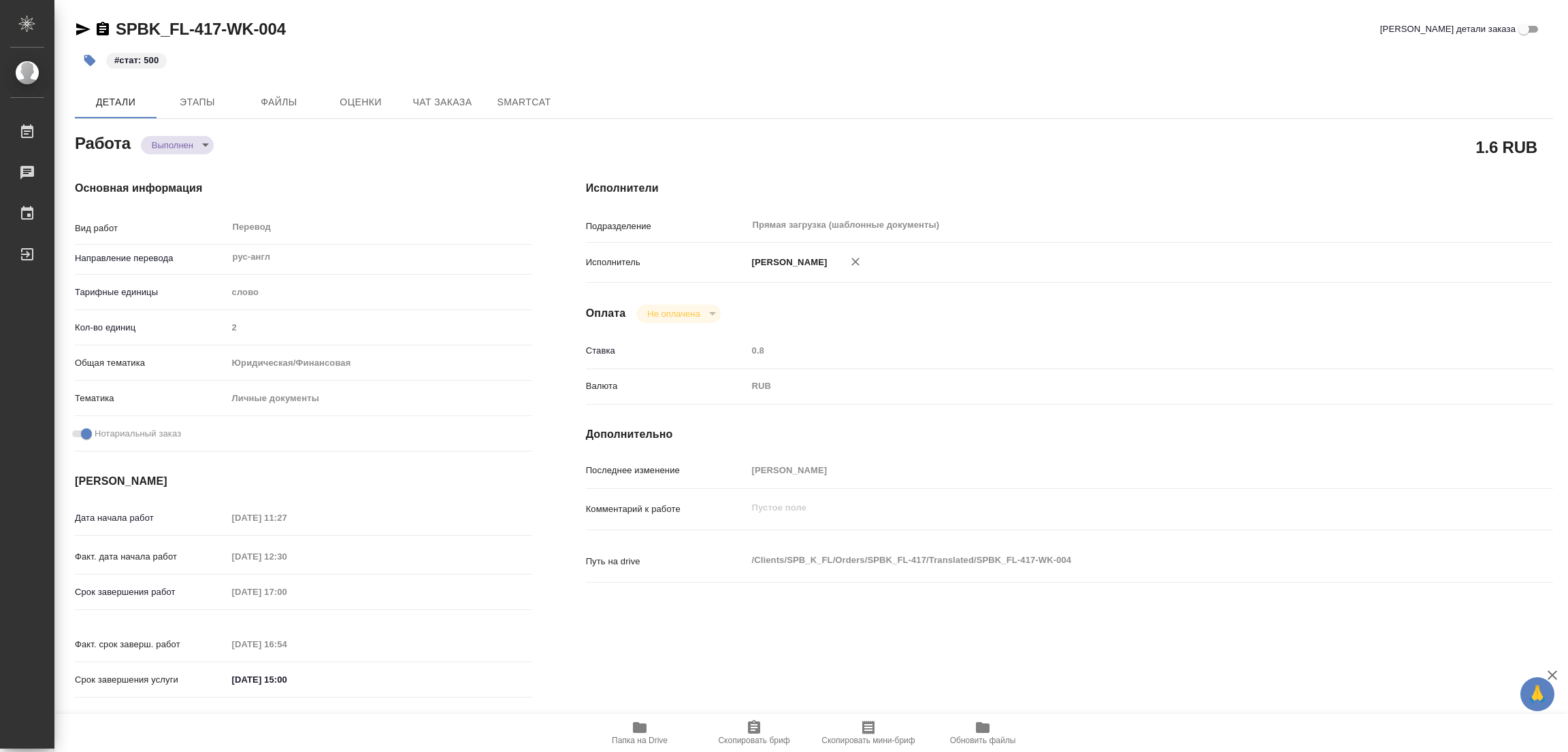
type input "13.10.2025 12:30"
type input "13.10.2025 17:00"
type input "13.10.2025 16:54"
type input "14.10.2025 15:00"
type input "Прямая загрузка (шаблонные документы)"
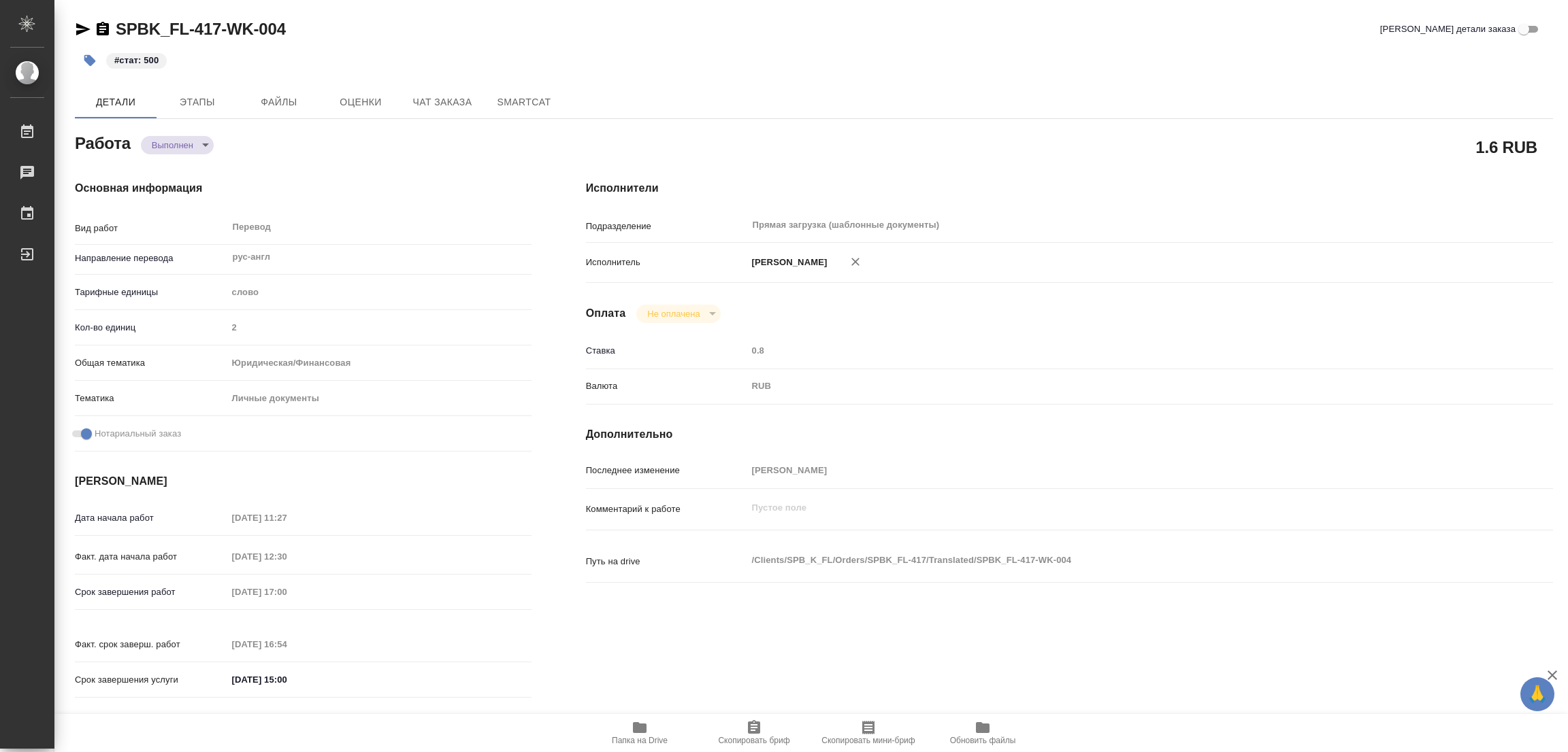
type input "notPayed"
type input "0.8"
type input "RUB"
type input "[PERSON_NAME]"
type textarea "x"
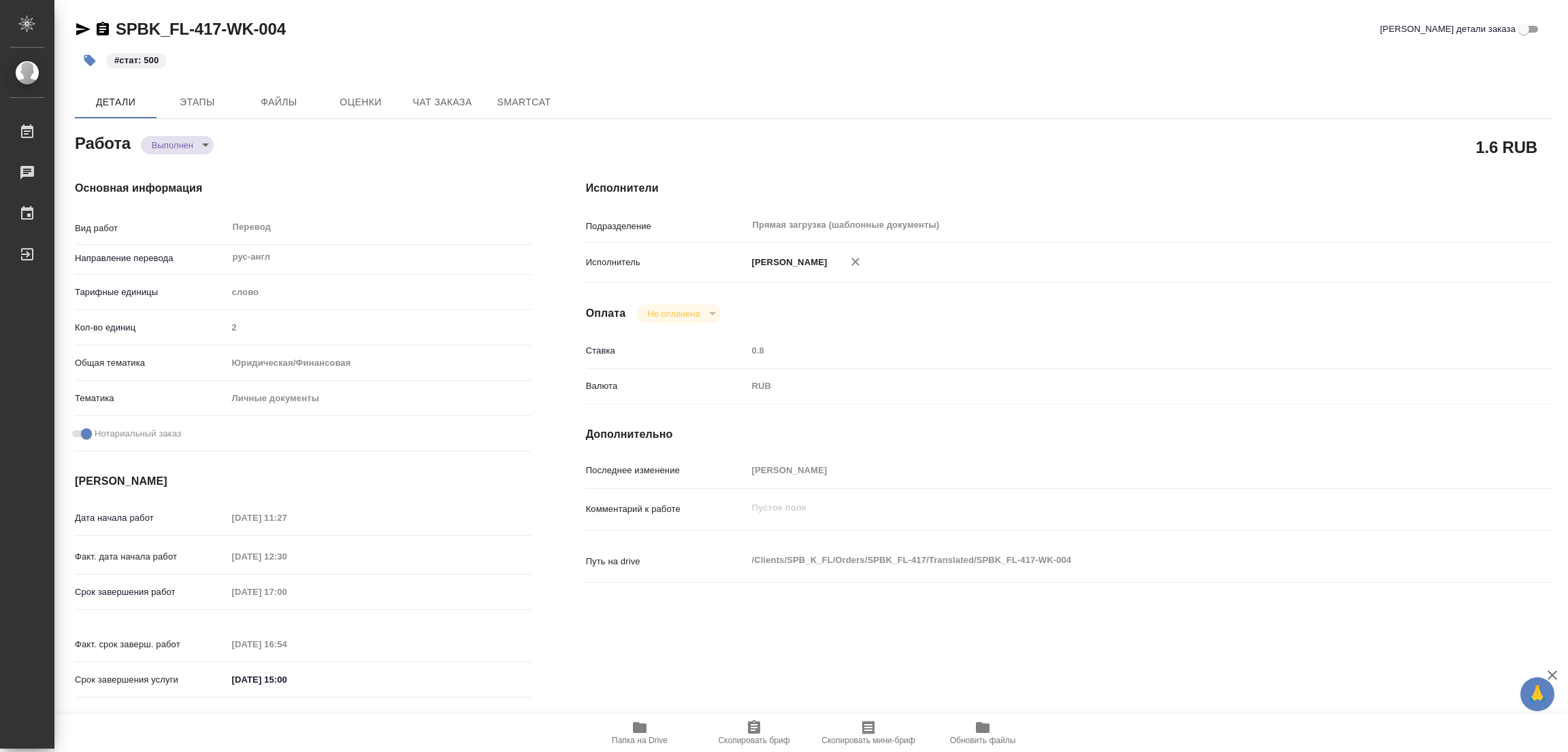
type textarea "/Clients/SPB_K_FL/Orders/SPBK_FL-417/Translated/SPBK_FL-417-WK-004"
type textarea "x"
type input "SPBK_FL-417"
type input "Перевод станд. несрочный"
type input "Корректура, Постредактура машинного перевода, Редактура, Приёмка по качеству, П…"
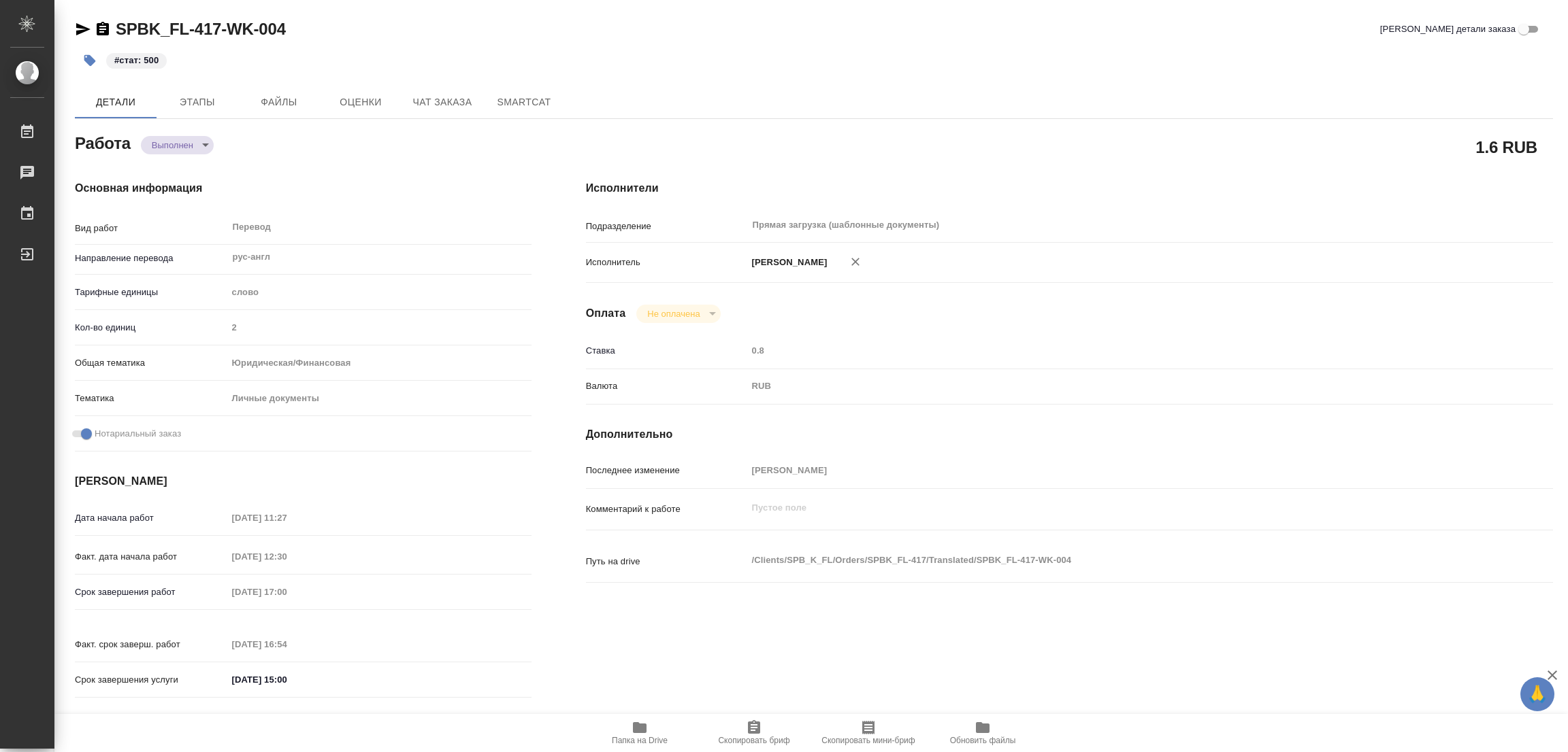
type input "Иванова Арина"
type input "/Clients/SPB_K_FL/Orders/SPBK_FL-417"
type textarea "x"
type textarea "транслитерация имён: Liubozhenko Irina Georgii"
type textarea "x"
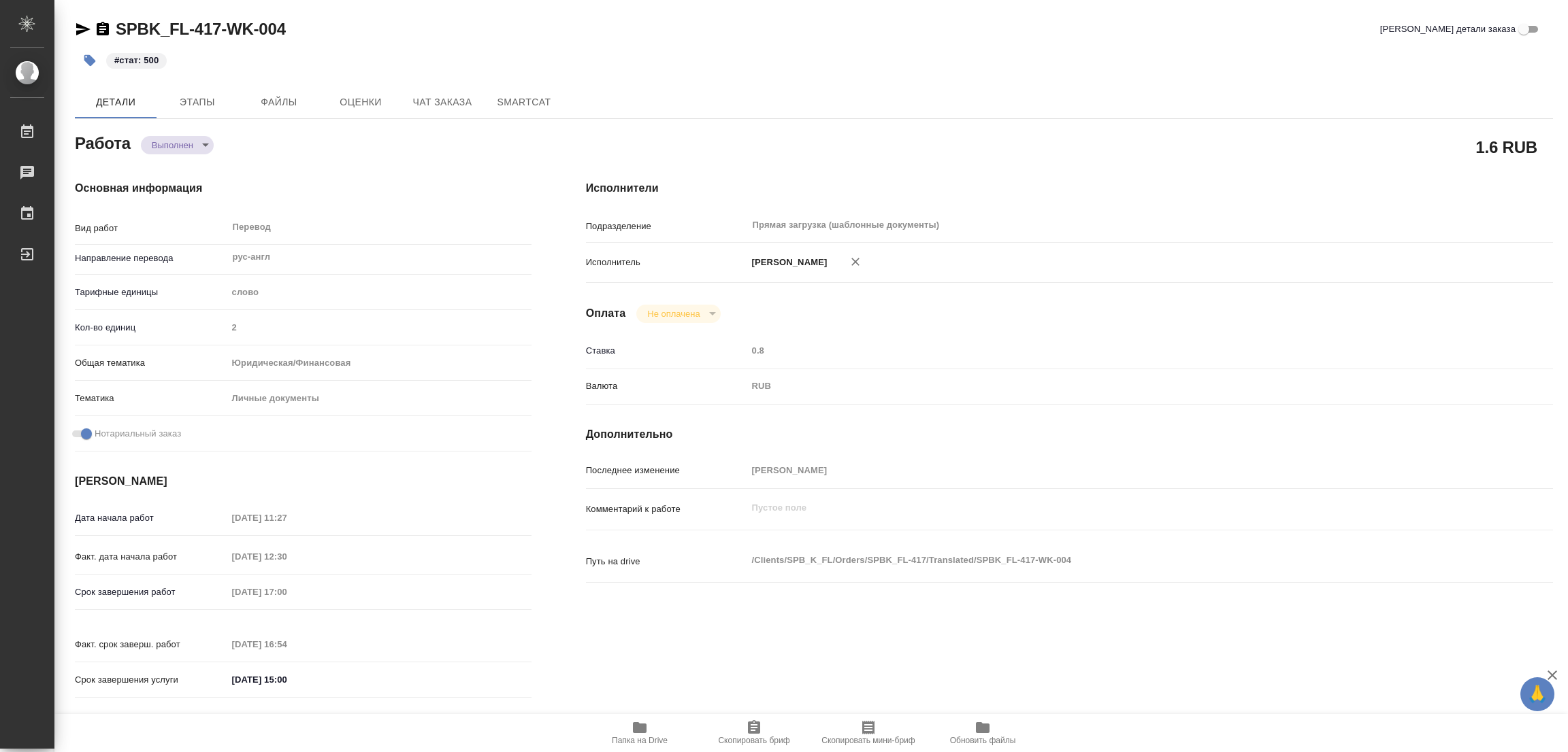
type textarea "x"
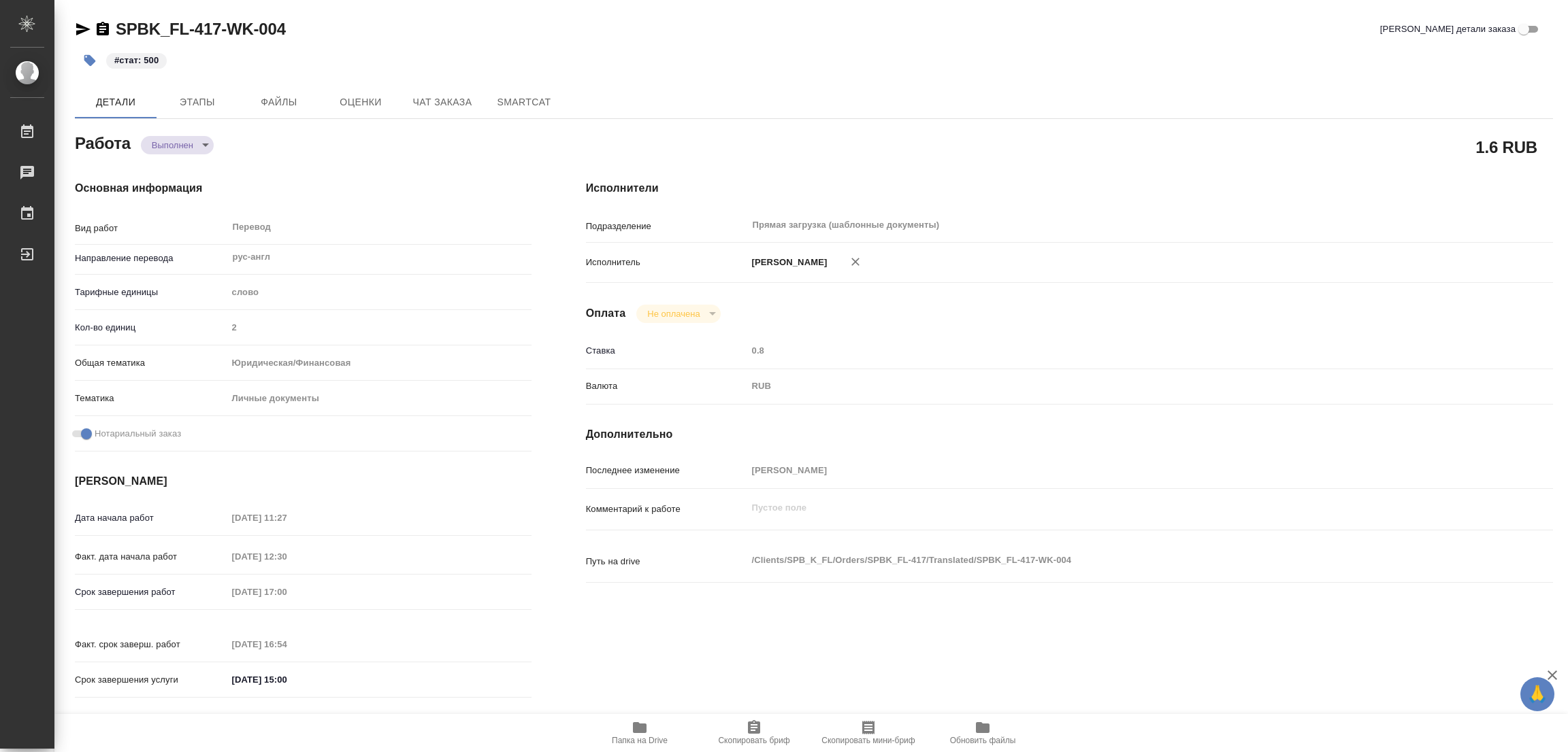
type textarea "x"
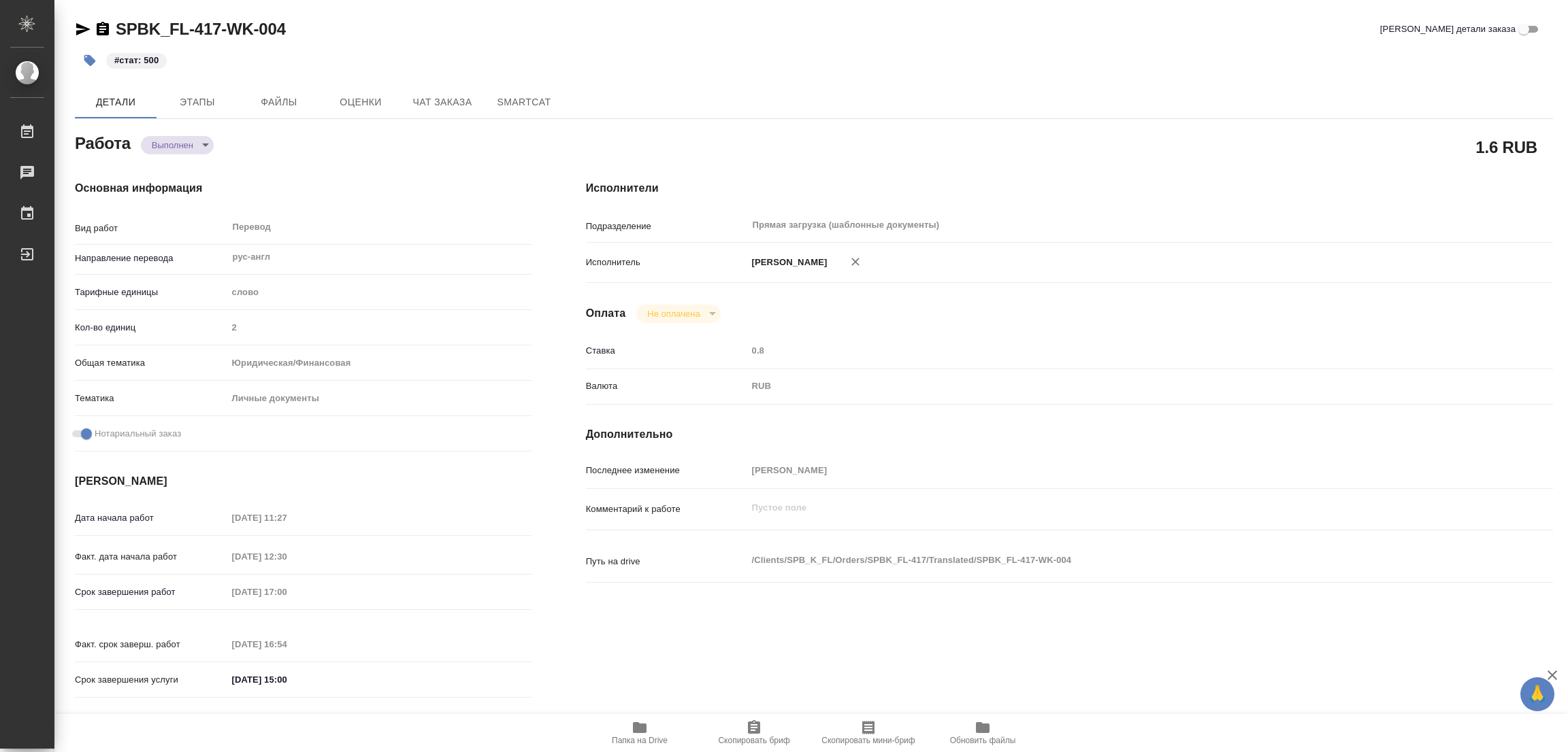
type textarea "x"
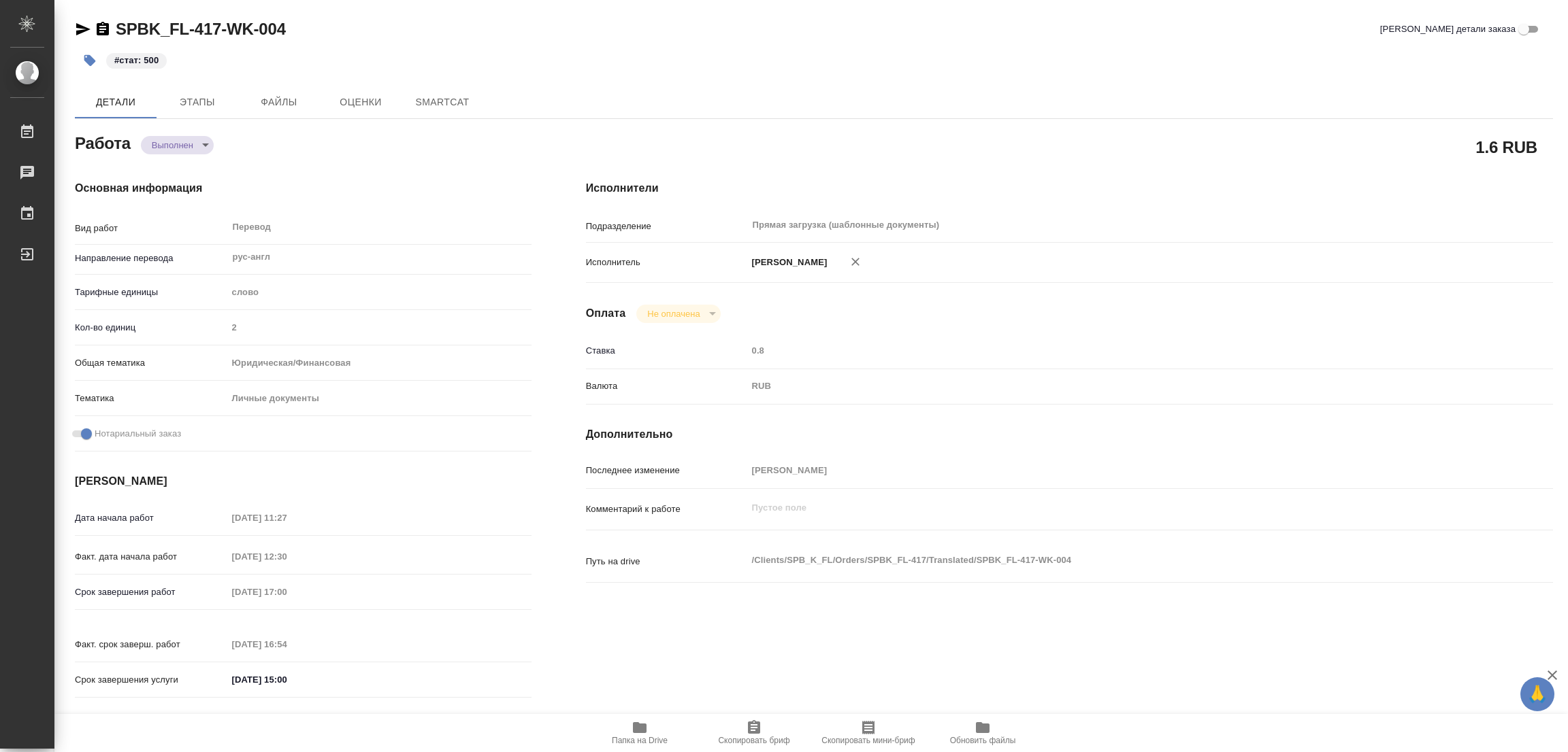
type textarea "x"
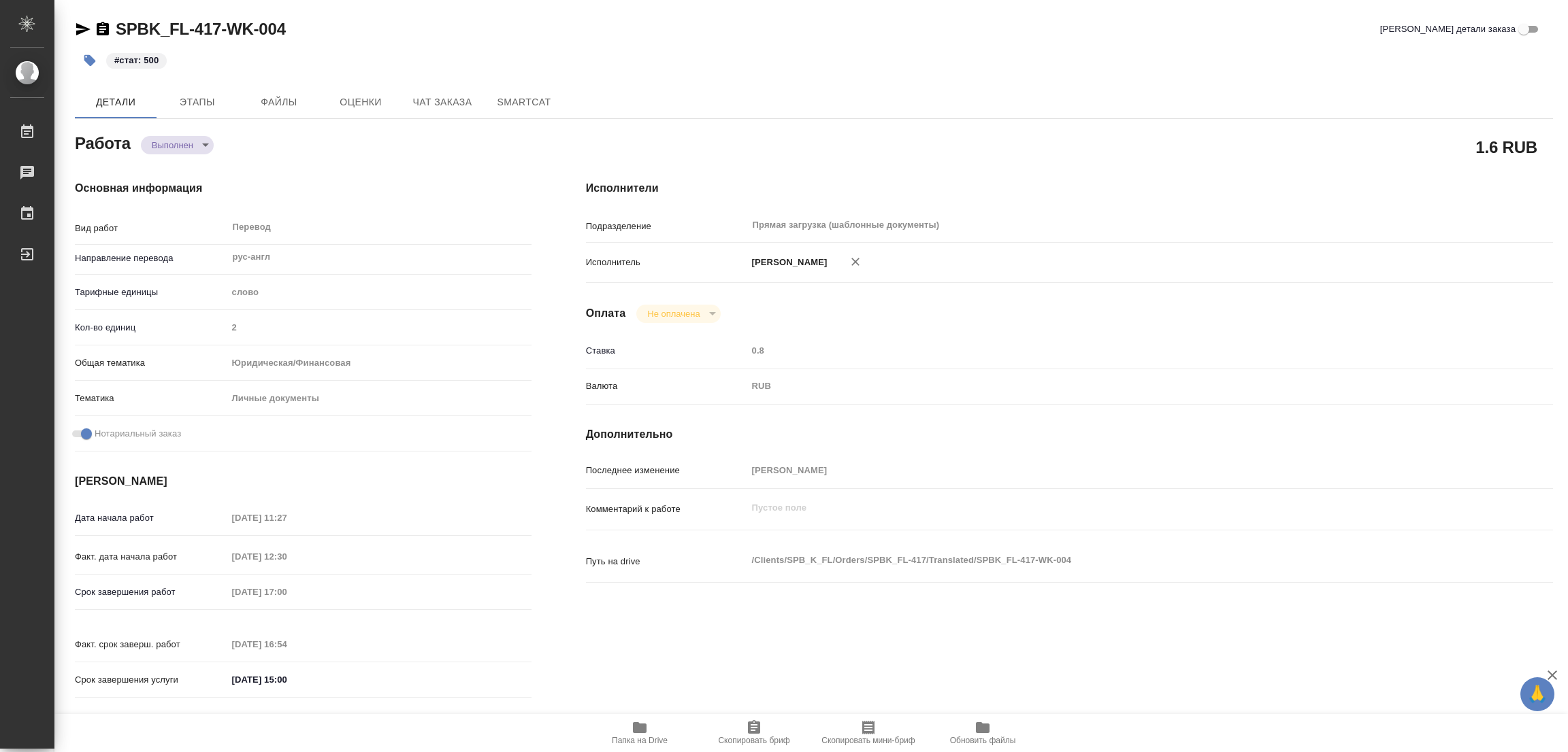
type textarea "x"
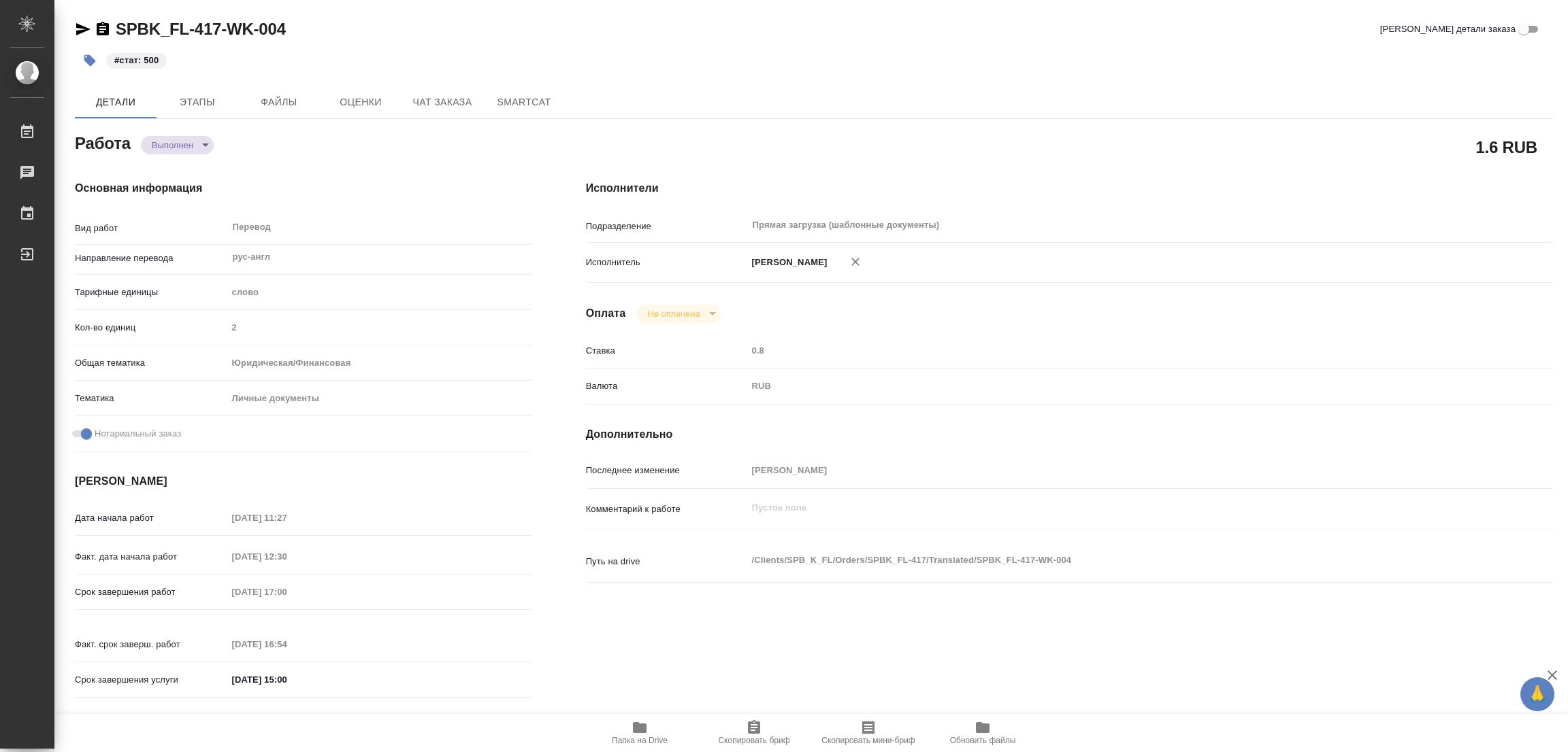
type textarea "x"
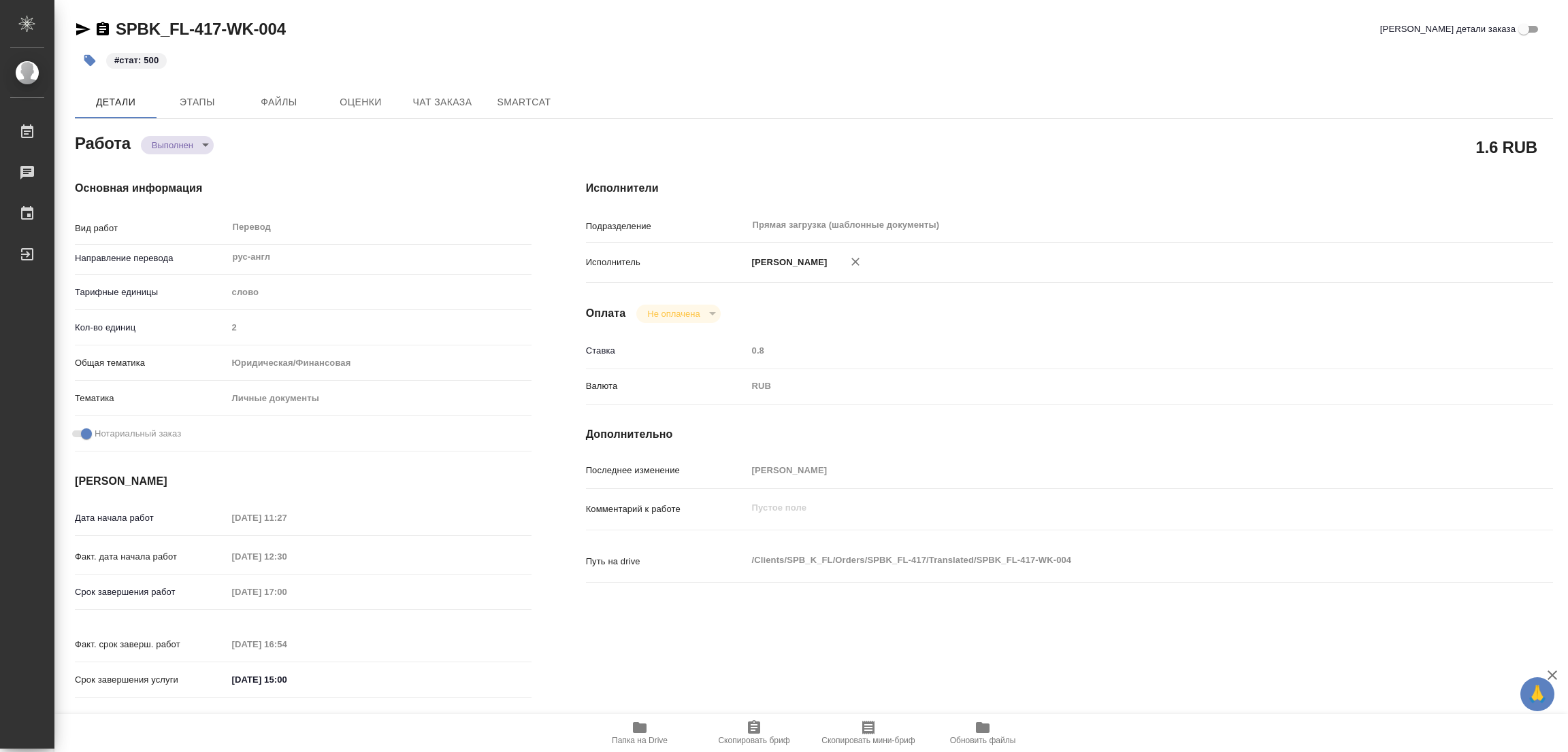
click at [460, 20] on div "SPBK_FL-417-WK-004 Кратко детали заказа" at bounding box center [814, 29] width 1478 height 22
drag, startPoint x: 119, startPoint y: 18, endPoint x: 202, endPoint y: 30, distance: 83.9
click at [202, 30] on h2 "C_FL-15974-WK-009" at bounding box center [193, 29] width 155 height 22
copy link "C_FL-15974"
drag, startPoint x: 740, startPoint y: 734, endPoint x: 705, endPoint y: 747, distance: 37.3
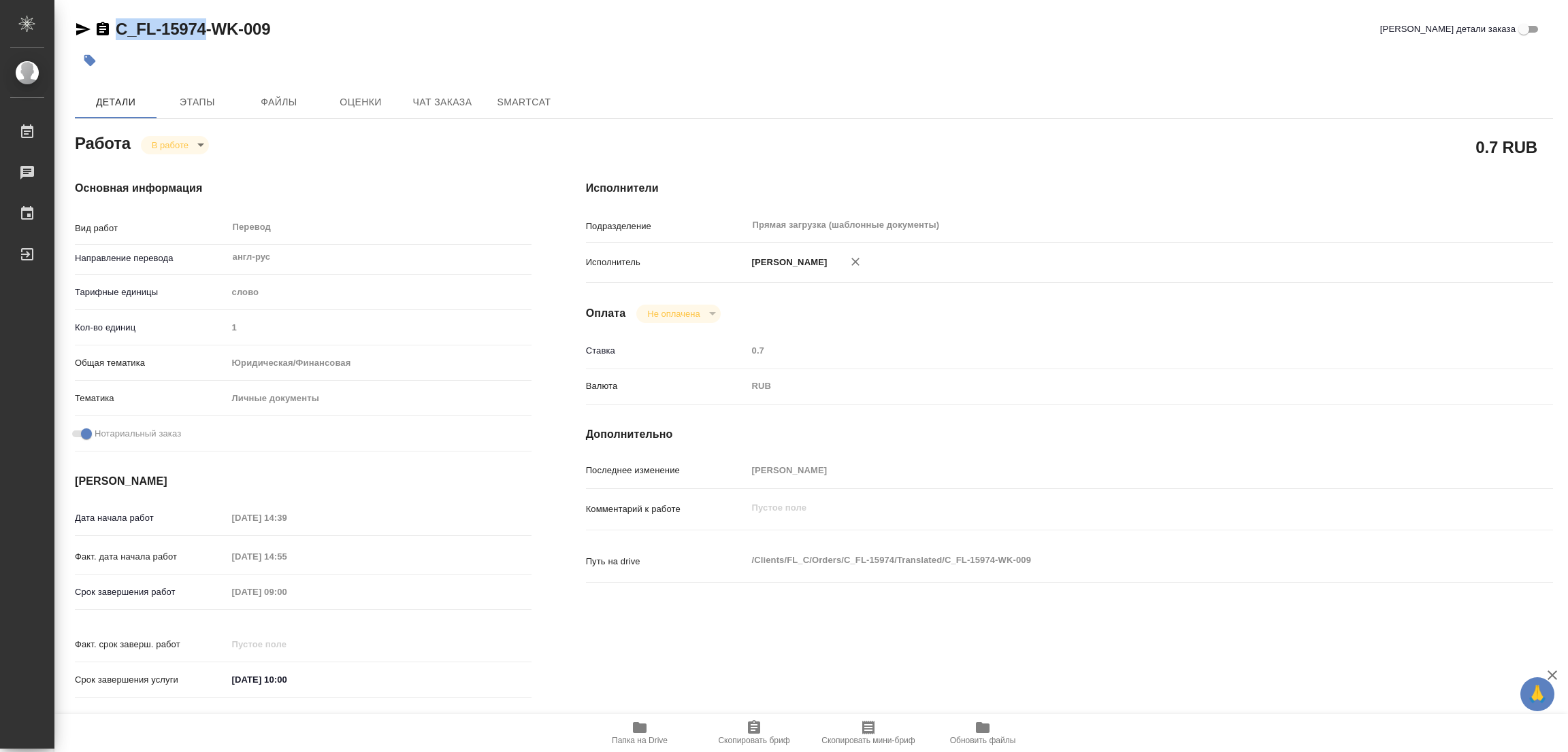
click at [740, 734] on span "Скопировать бриф" at bounding box center [753, 732] width 98 height 26
copy link "C_FL-15974"
click at [1077, 167] on div "Исполнители Подразделение Прямая загрузка (шаблонные документы) ​ Исполнитель […" at bounding box center [1069, 443] width 1021 height 581
click at [148, 584] on div "Срок завершения работ [DATE] 09:00" at bounding box center [303, 592] width 457 height 24
drag, startPoint x: 457, startPoint y: 16, endPoint x: 470, endPoint y: 4, distance: 17.7
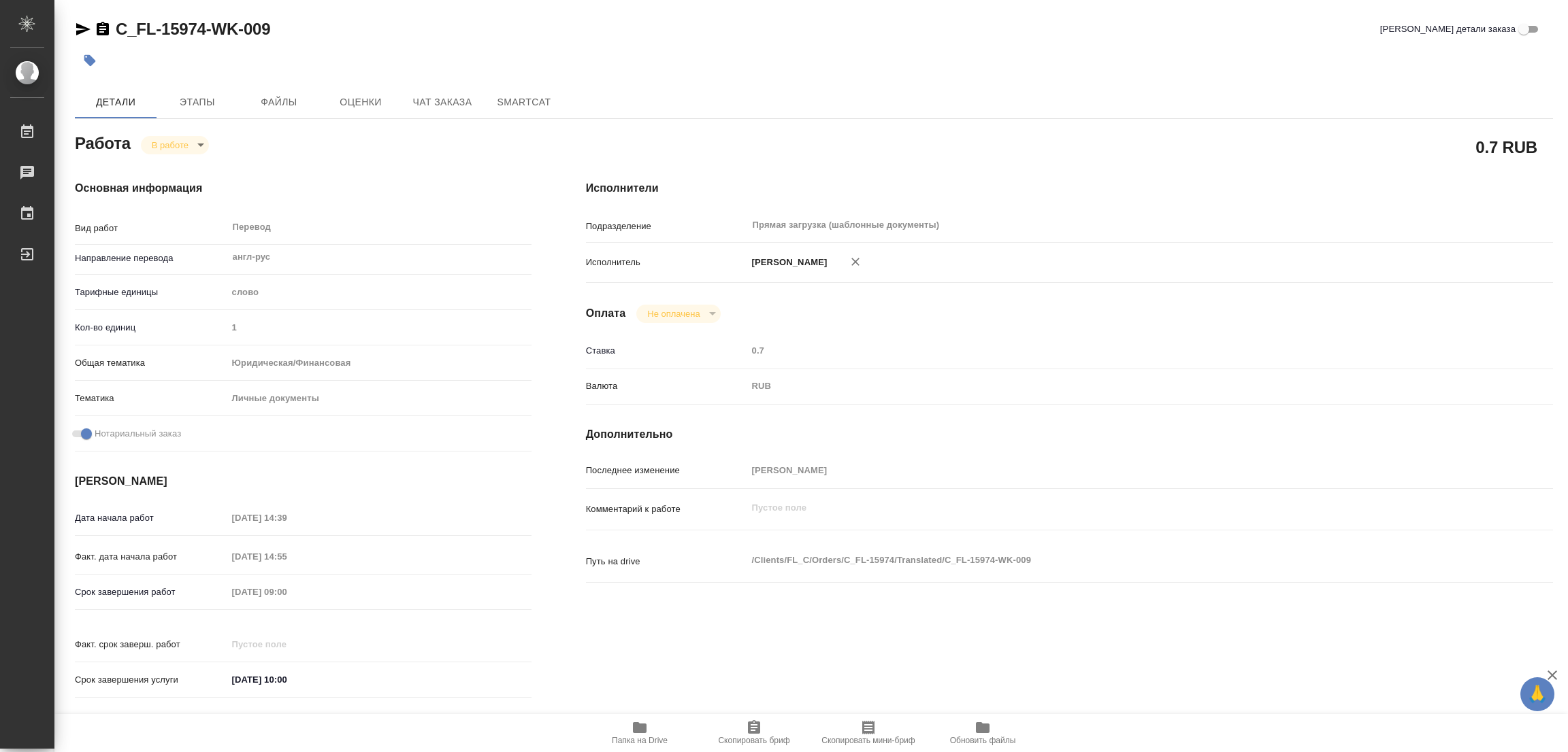
click at [457, 16] on div "C_FL-15974-WK-009 Кратко детали заказа Детали Этапы Файлы Оценки Чат заказа Sma…" at bounding box center [813, 571] width 1493 height 1142
